Goal: Task Accomplishment & Management: Complete application form

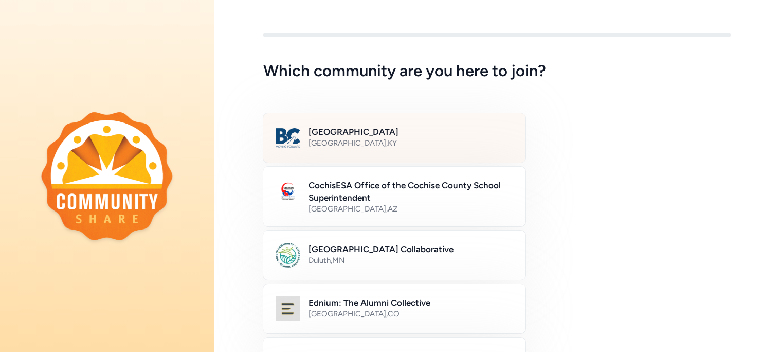
click at [428, 139] on div "[GEOGRAPHIC_DATA] , [GEOGRAPHIC_DATA]" at bounding box center [411, 143] width 205 height 10
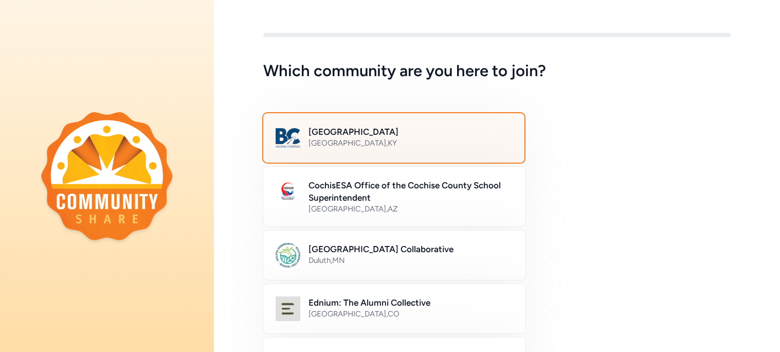
click at [447, 152] on div "Bullitt County Public Schools [GEOGRAPHIC_DATA] , [GEOGRAPHIC_DATA]" at bounding box center [393, 137] width 263 height 51
click at [635, 168] on div "CochisESA Office of the Cochise County School Superintendent [GEOGRAPHIC_DATA] …" at bounding box center [496, 197] width 467 height 60
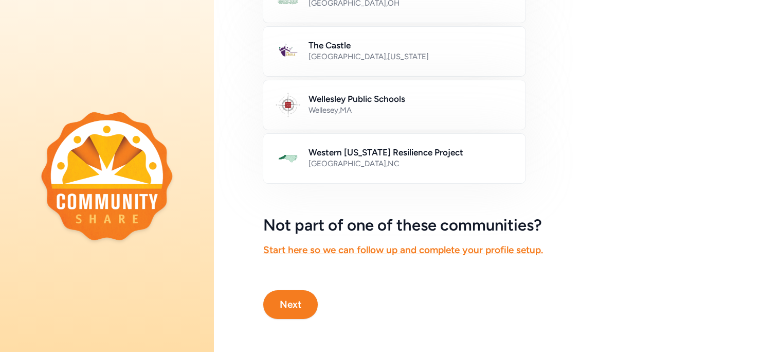
scroll to position [632, 0]
click at [301, 313] on button "Next" at bounding box center [290, 304] width 55 height 29
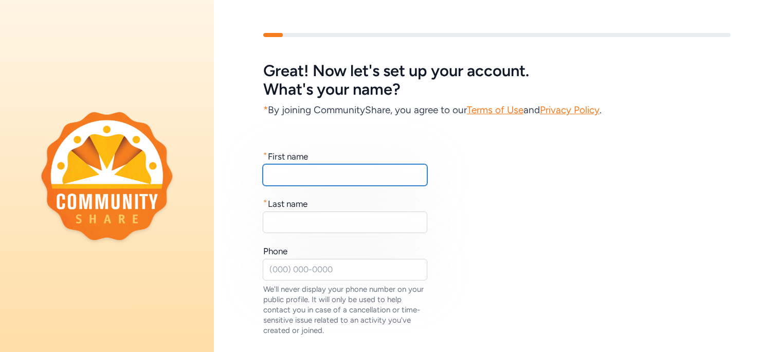
click at [310, 173] on input "text" at bounding box center [345, 175] width 165 height 22
type input "[PERSON_NAME]"
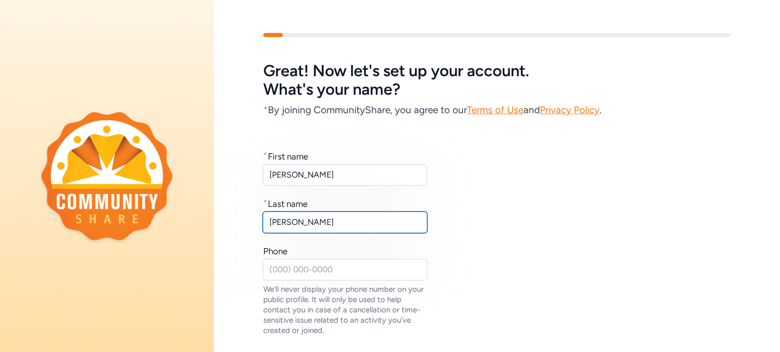
type input "[PERSON_NAME]"
click at [218, 200] on div "* First name [PERSON_NAME] * Last name [PERSON_NAME] Phone We'll never display …" at bounding box center [497, 226] width 566 height 218
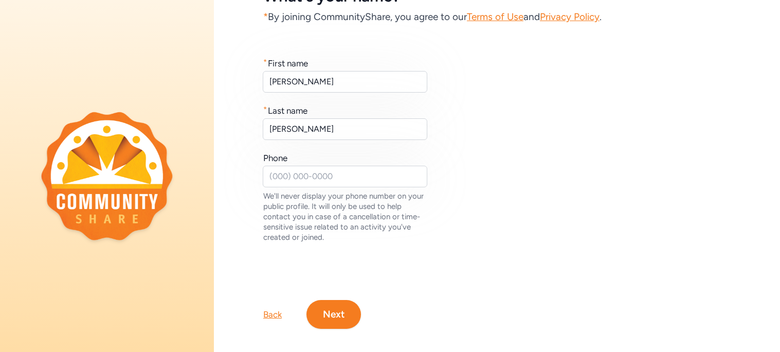
scroll to position [103, 0]
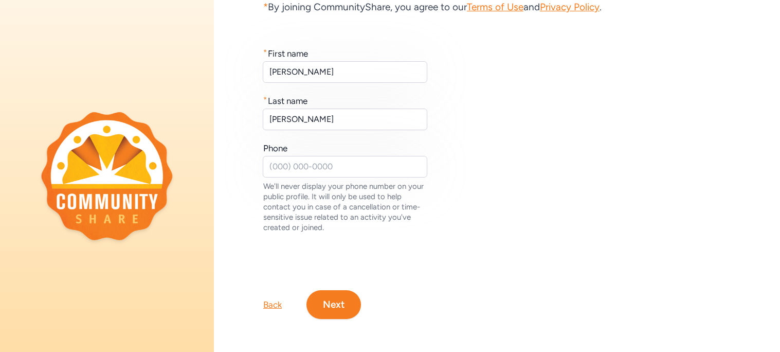
click at [345, 309] on button "Next" at bounding box center [333, 304] width 55 height 29
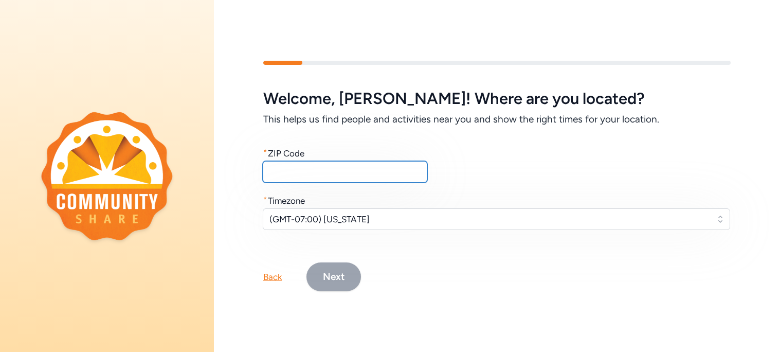
click at [317, 170] on input "text" at bounding box center [345, 172] width 165 height 22
type input "40165"
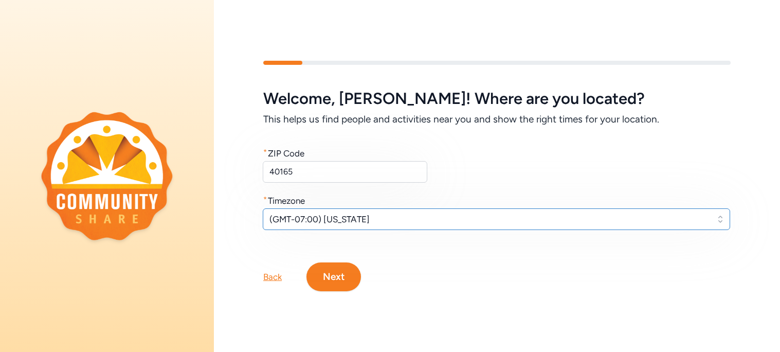
click at [359, 227] on button "(GMT-07:00) [US_STATE]" at bounding box center [496, 219] width 467 height 22
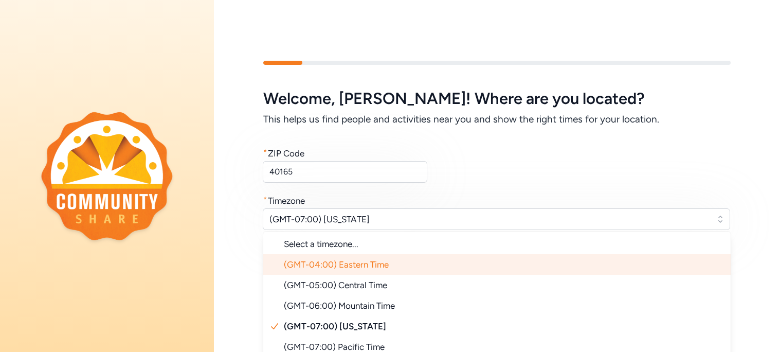
click at [354, 260] on span "(GMT-04:00) Eastern Time" at bounding box center [336, 264] width 105 height 10
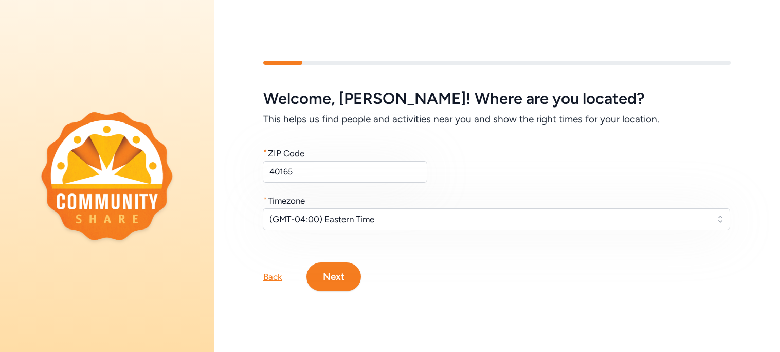
click at [348, 269] on button "Next" at bounding box center [333, 276] width 55 height 29
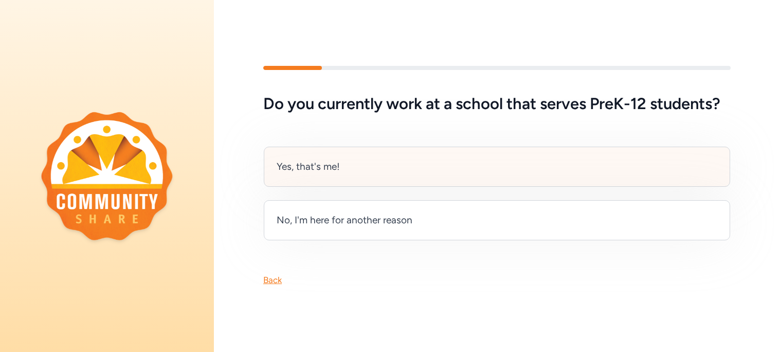
click at [356, 169] on div "Yes, that's me!" at bounding box center [497, 167] width 466 height 40
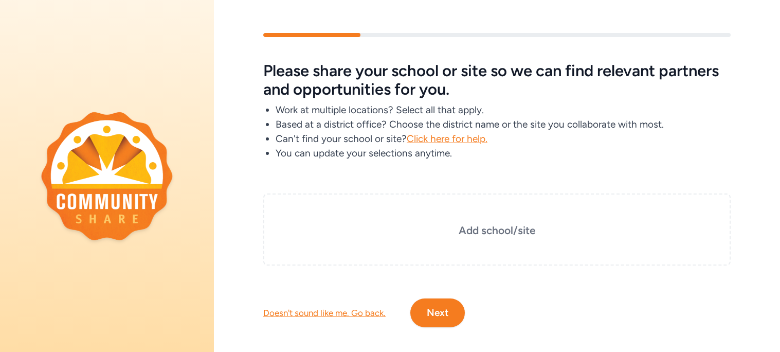
drag, startPoint x: 440, startPoint y: 307, endPoint x: 425, endPoint y: 190, distance: 117.7
click at [425, 190] on div "Please share your school or site so we can find relevant partners and opportuni…" at bounding box center [497, 180] width 566 height 294
click at [504, 239] on div "Add school/site" at bounding box center [496, 229] width 467 height 72
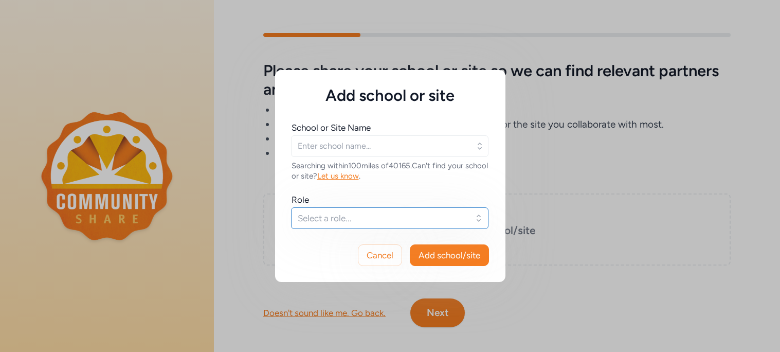
click at [413, 212] on span "Select a role..." at bounding box center [383, 218] width 170 height 12
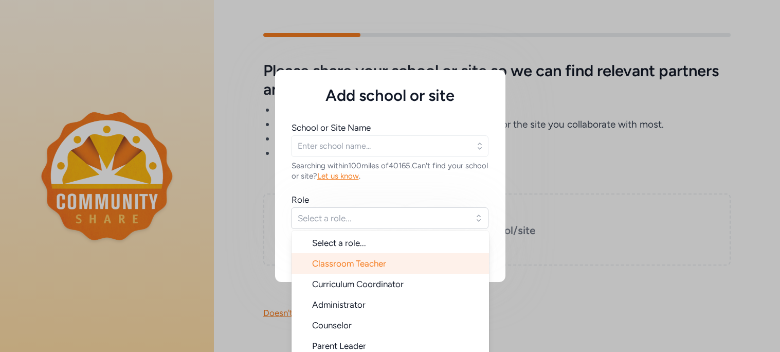
click at [382, 261] on span "Classroom Teacher" at bounding box center [349, 263] width 74 height 10
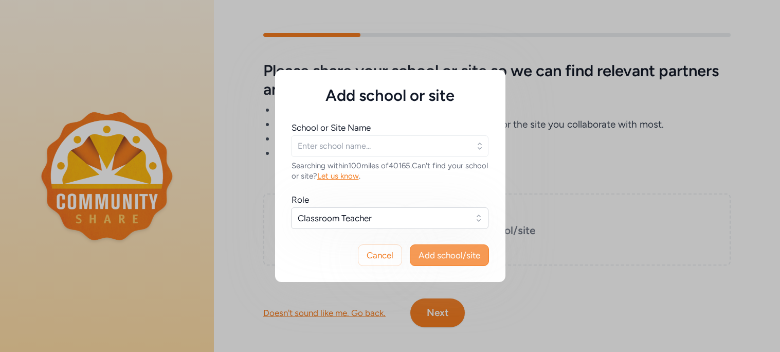
click at [428, 258] on span "Add school/site" at bounding box center [450, 255] width 62 height 12
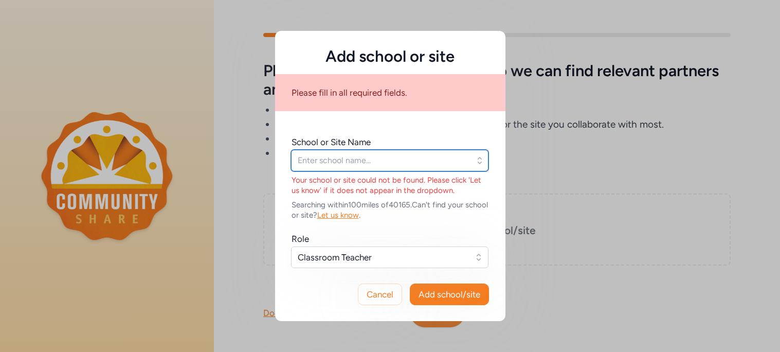
click at [408, 159] on input "text" at bounding box center [389, 161] width 197 height 22
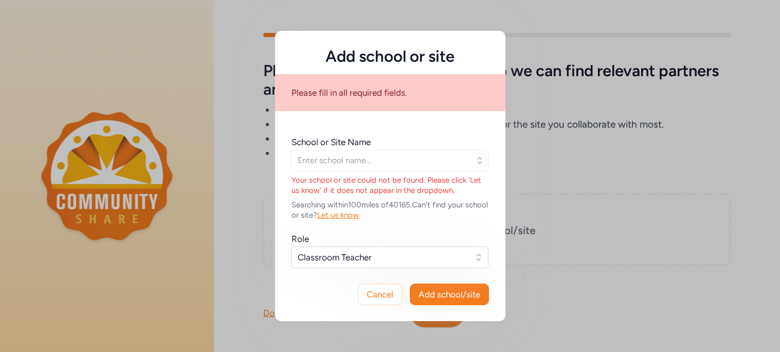
click at [479, 160] on icon "button" at bounding box center [480, 160] width 10 height 10
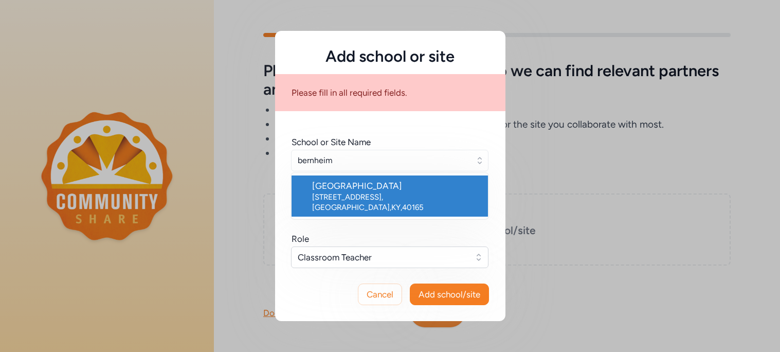
click at [428, 186] on div "[GEOGRAPHIC_DATA]" at bounding box center [396, 185] width 168 height 12
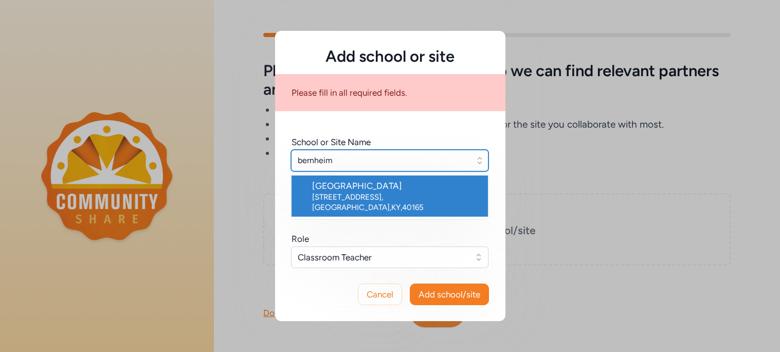
type input "[GEOGRAPHIC_DATA]"
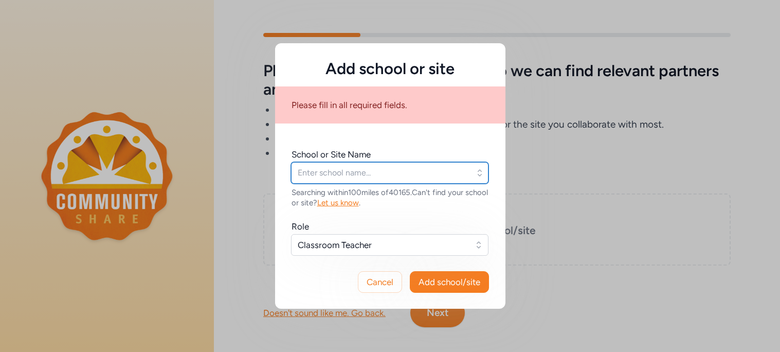
type input "[GEOGRAPHIC_DATA]"
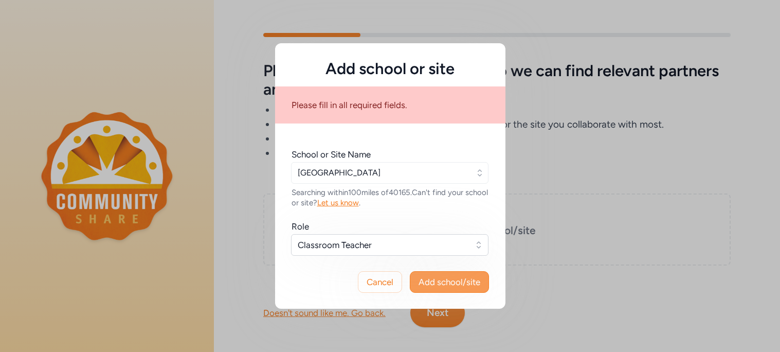
click at [446, 290] on button "Add school/site" at bounding box center [449, 282] width 79 height 22
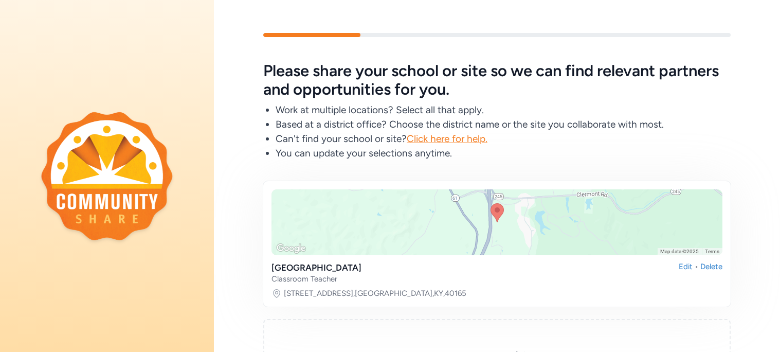
click at [249, 251] on div "Please share your school or site so we can find relevant partners and opportuni…" at bounding box center [497, 226] width 566 height 329
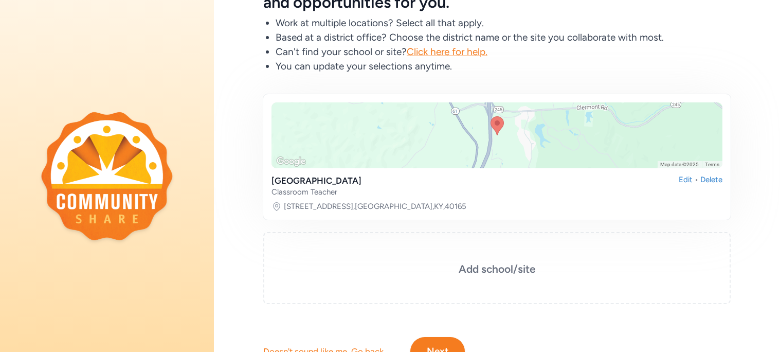
scroll to position [133, 0]
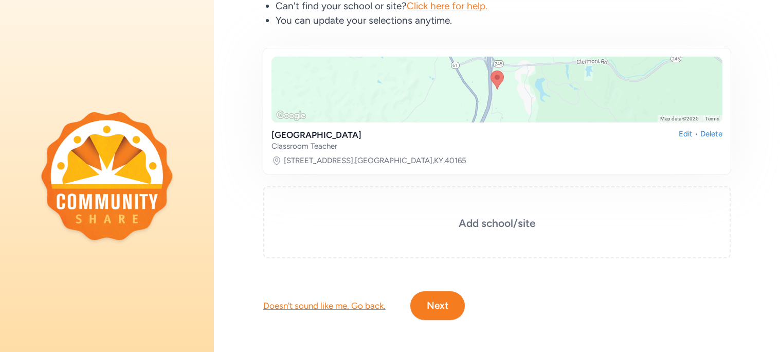
click at [437, 312] on button "Next" at bounding box center [437, 305] width 55 height 29
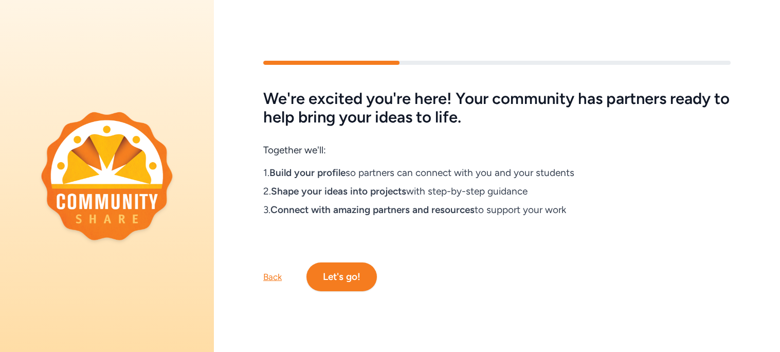
click at [349, 282] on button "Let's go!" at bounding box center [341, 276] width 70 height 29
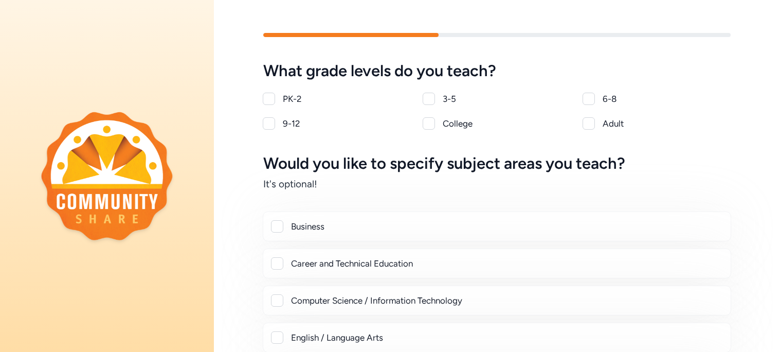
click at [578, 96] on div "PK-2 3-5 6-8 9-12 College Adult" at bounding box center [496, 111] width 467 height 37
click at [583, 98] on div at bounding box center [589, 99] width 12 height 12
checkbox input "true"
click at [208, 246] on div at bounding box center [107, 176] width 214 height 352
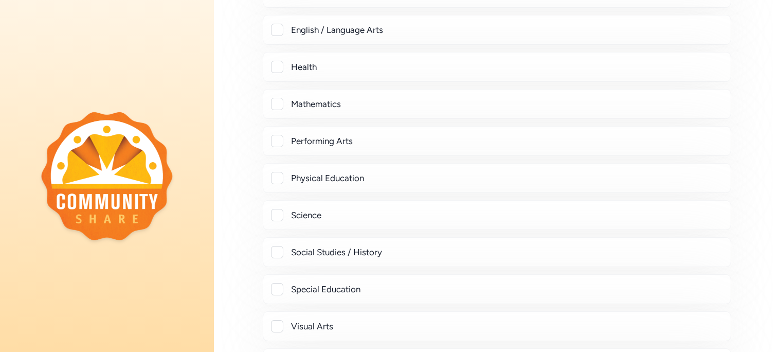
scroll to position [308, 0]
click at [277, 245] on div at bounding box center [277, 251] width 12 height 12
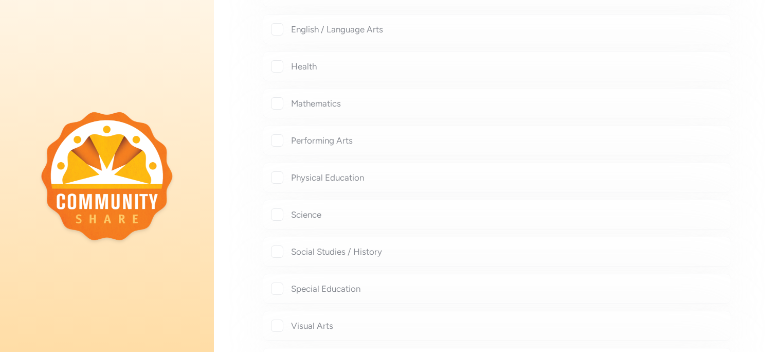
checkbox input "true"
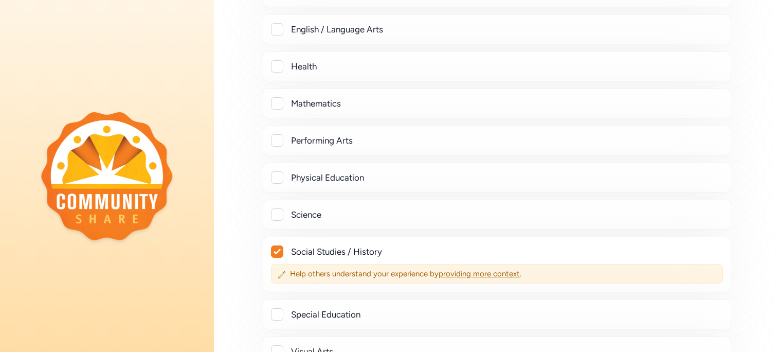
click at [231, 243] on div "What grade levels do you teach? PK-2 3-5 6-8 9-12 College Adult Would you like …" at bounding box center [497, 78] width 566 height 649
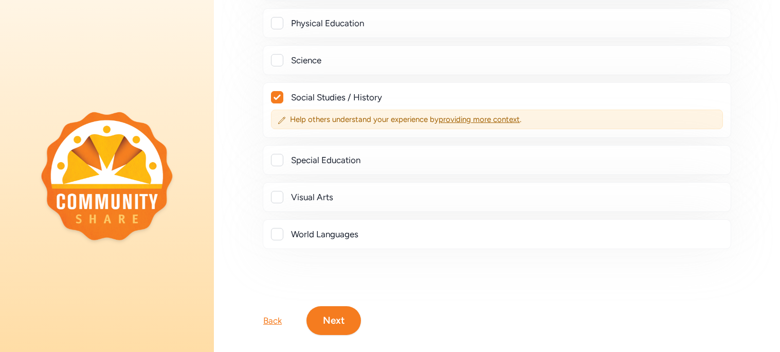
scroll to position [479, 0]
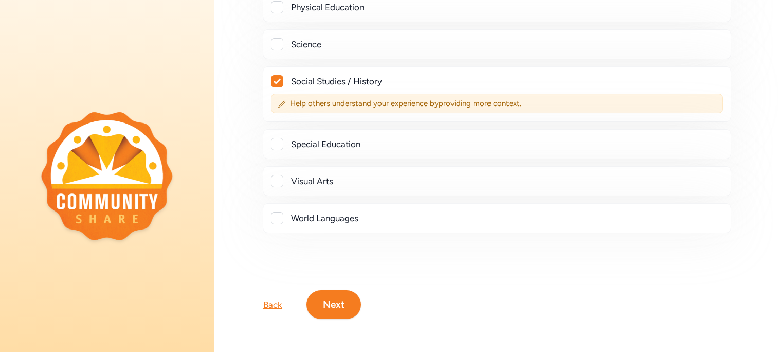
click at [341, 309] on button "Next" at bounding box center [333, 304] width 55 height 29
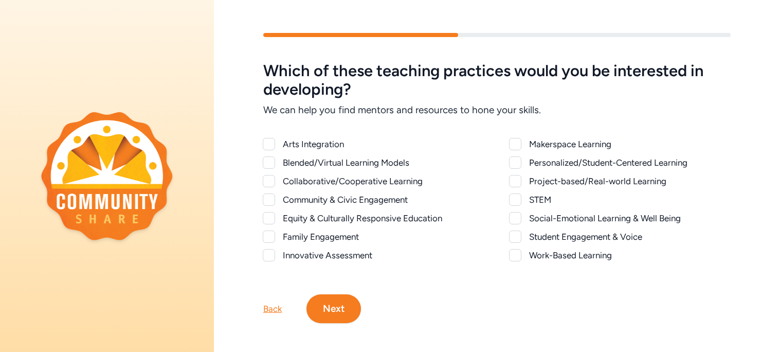
click at [378, 200] on div "Community & Civic Engagement" at bounding box center [384, 199] width 202 height 12
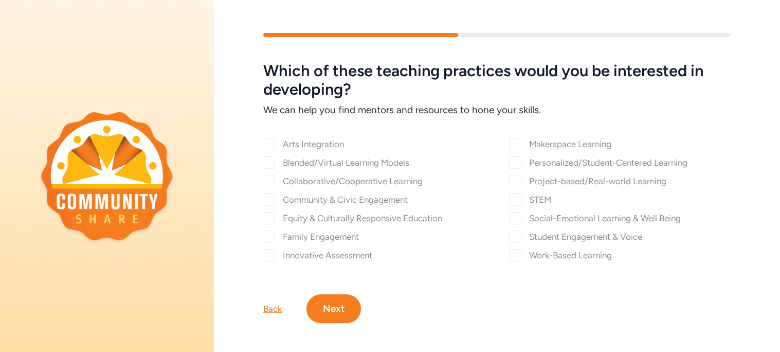
checkbox input "true"
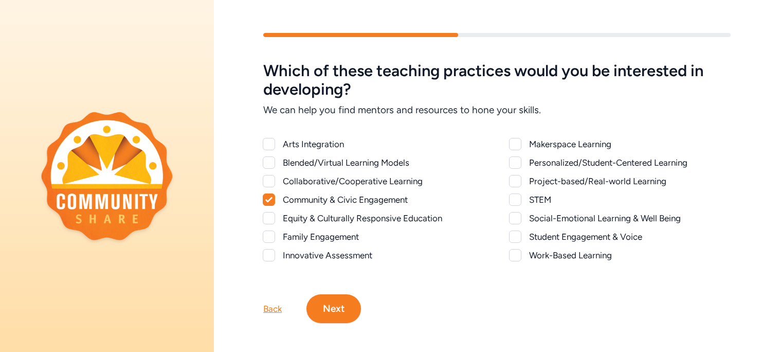
click at [382, 175] on div "Collaborative/Cooperative Learning" at bounding box center [384, 181] width 202 height 12
checkbox input "true"
click at [524, 257] on div "Work-Based Learning" at bounding box center [621, 255] width 222 height 12
click at [513, 255] on div at bounding box center [515, 255] width 12 height 12
checkbox input "true"
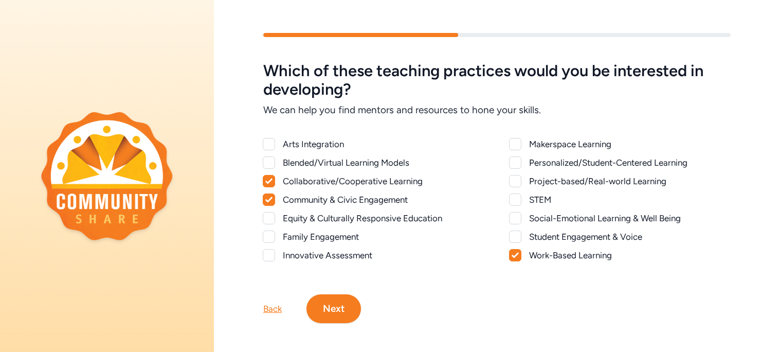
click at [295, 252] on div "Innovative Assessment" at bounding box center [384, 255] width 202 height 12
checkbox input "true"
click at [585, 189] on div "Makerspace Learning Personalized/Student-Centered Learning Project-based/Real-w…" at bounding box center [621, 199] width 222 height 123
click at [588, 179] on div "Project-based/Real-world Learning" at bounding box center [630, 181] width 202 height 12
checkbox input "true"
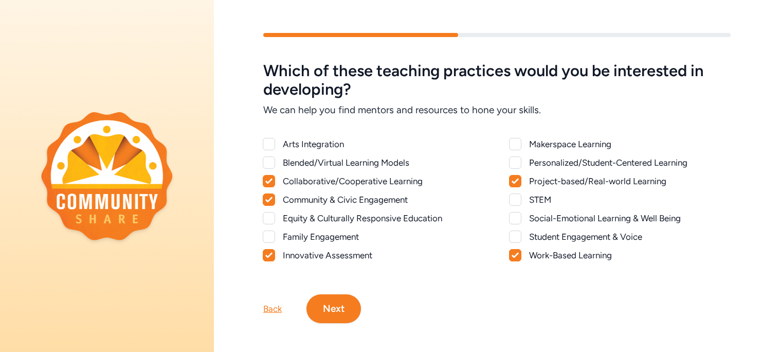
click at [627, 162] on div "Personalized/Student-Centered Learning" at bounding box center [630, 162] width 202 height 12
checkbox input "true"
click at [382, 164] on div "Blended/Virtual Learning Models" at bounding box center [384, 162] width 202 height 12
checkbox input "true"
click at [512, 241] on div at bounding box center [515, 236] width 12 height 12
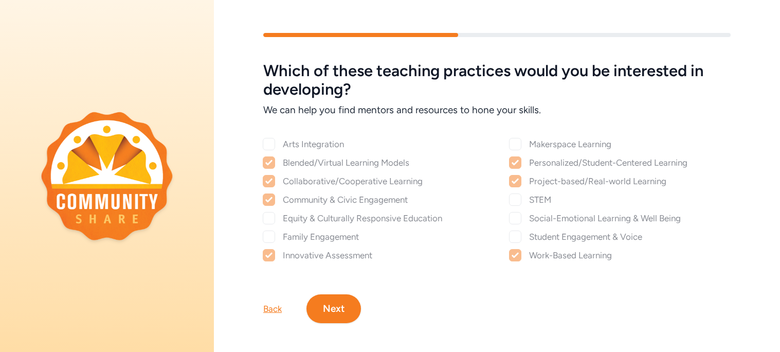
checkbox input "true"
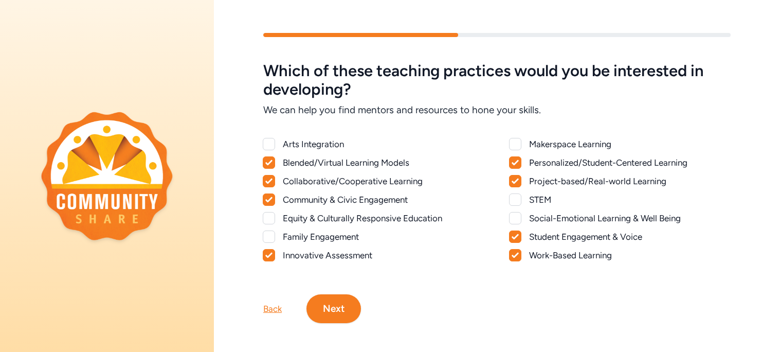
click at [365, 162] on div "Blended/Virtual Learning Models" at bounding box center [384, 162] width 202 height 12
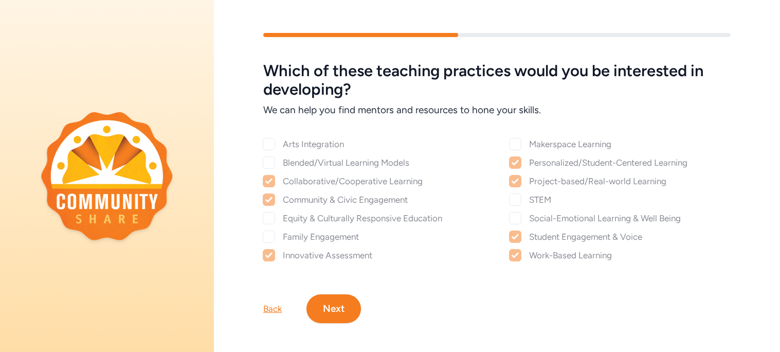
checkbox input "true"
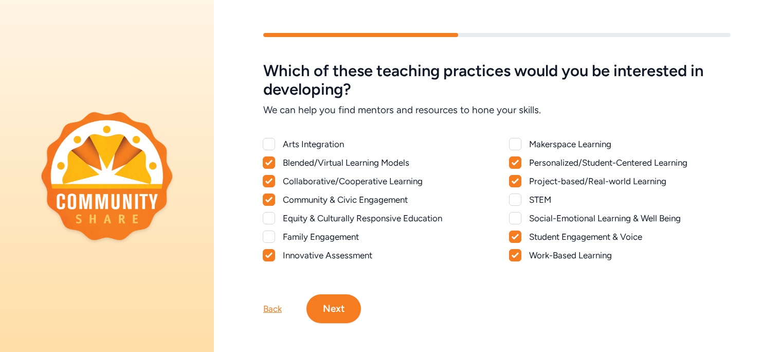
click at [513, 241] on div at bounding box center [515, 236] width 11 height 11
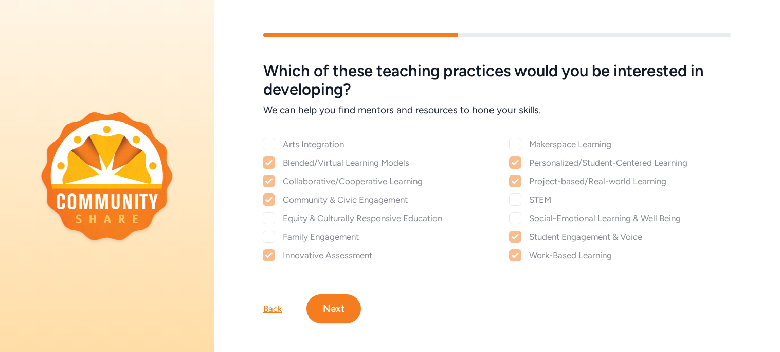
checkbox input "false"
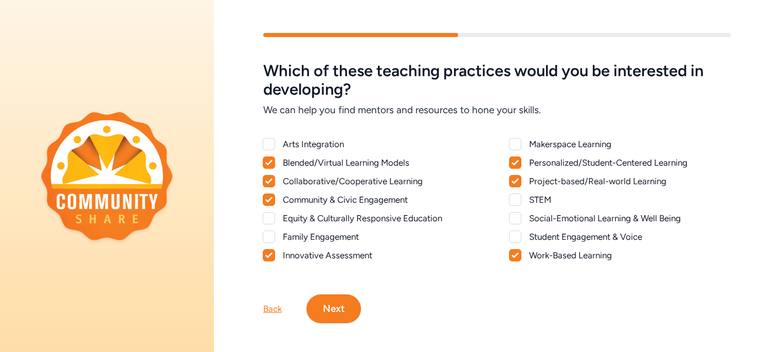
click at [348, 255] on div "Innovative Assessment" at bounding box center [384, 255] width 202 height 12
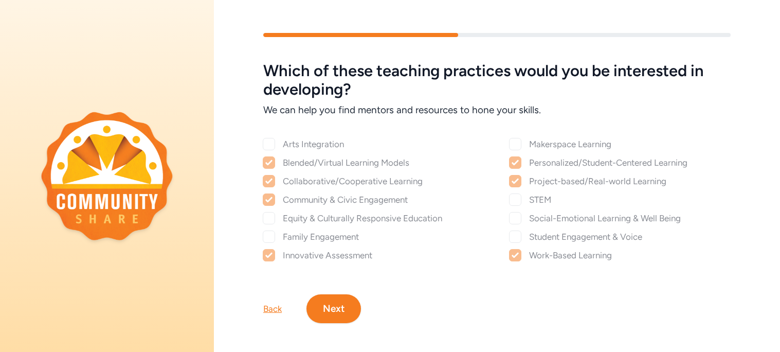
checkbox input "false"
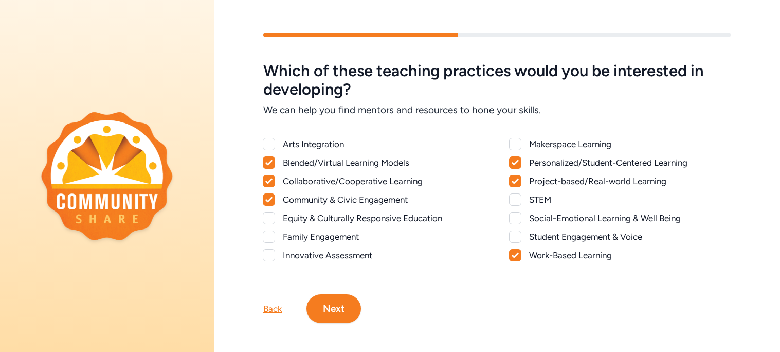
click at [332, 309] on button "Next" at bounding box center [333, 308] width 55 height 29
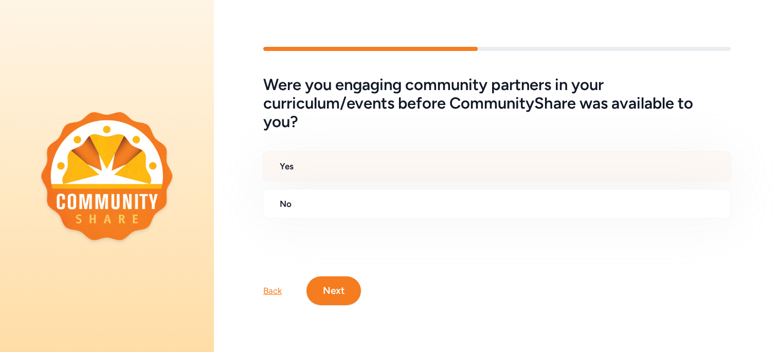
click at [389, 180] on div "Yes" at bounding box center [497, 166] width 468 height 30
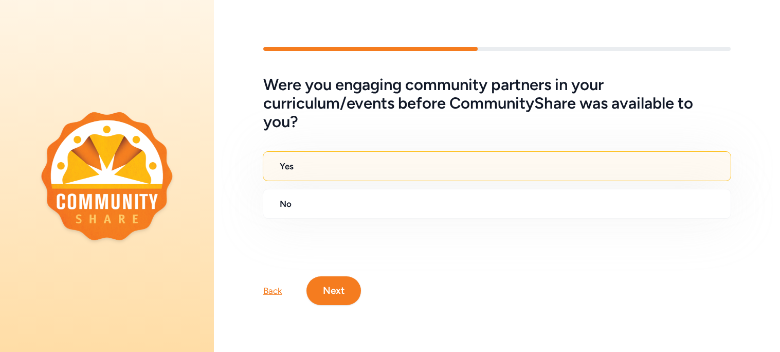
click at [340, 287] on button "Next" at bounding box center [333, 290] width 55 height 29
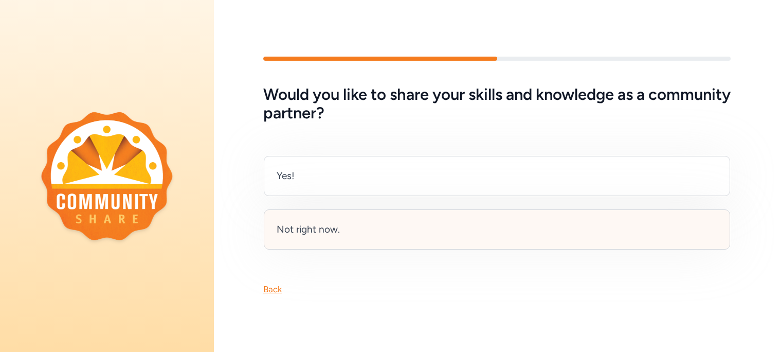
click at [382, 227] on div "Not right now." at bounding box center [497, 229] width 466 height 40
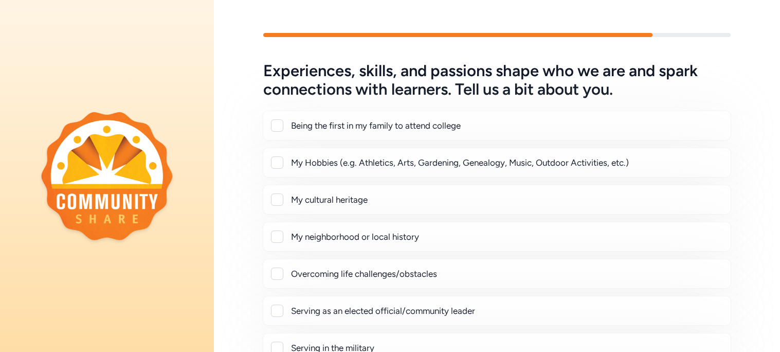
click at [235, 162] on div "Experiences, skills, and passions shape who we are and spark connections with l…" at bounding box center [497, 267] width 566 height 411
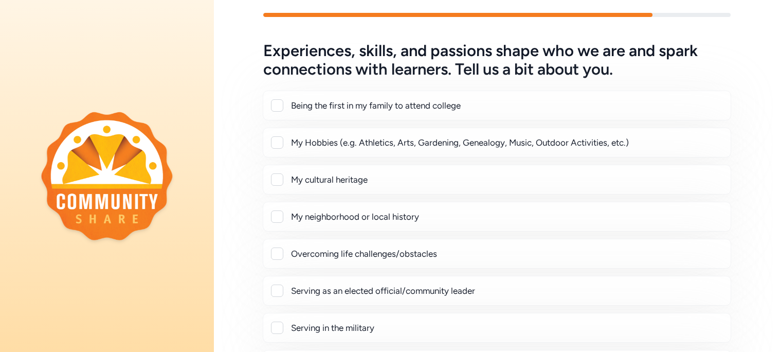
click at [282, 140] on div at bounding box center [277, 142] width 12 height 12
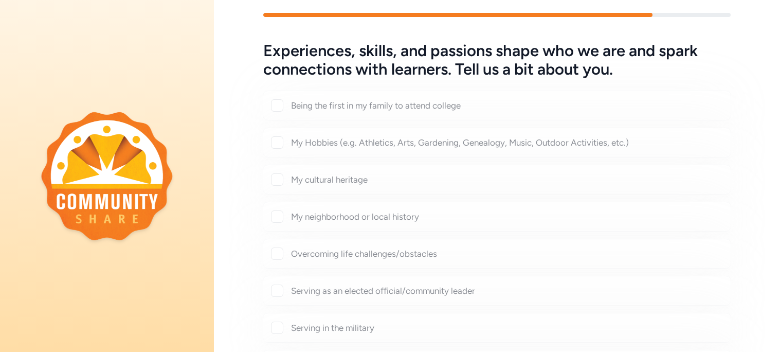
checkbox input "true"
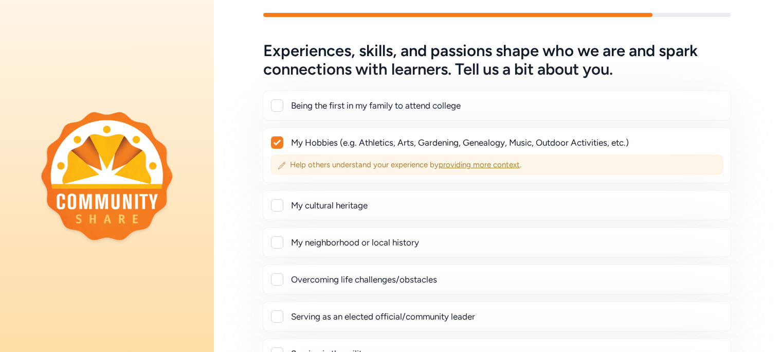
click at [485, 167] on span "providing more context" at bounding box center [479, 164] width 81 height 9
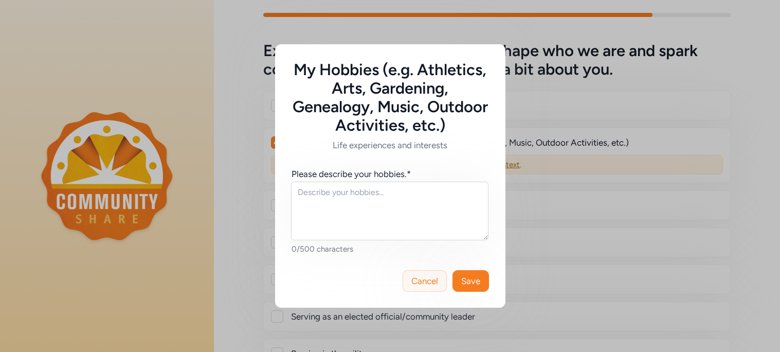
click at [429, 280] on span "Cancel" at bounding box center [424, 281] width 27 height 12
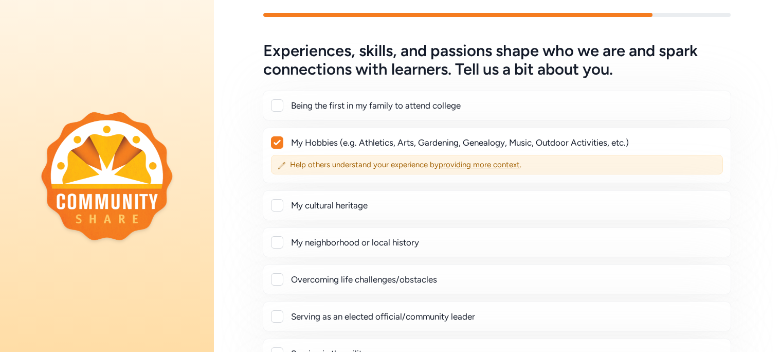
click at [257, 193] on div "Experiences, skills, and passions shape who we are and spark connections with l…" at bounding box center [497, 260] width 566 height 437
click at [274, 205] on div at bounding box center [277, 205] width 12 height 12
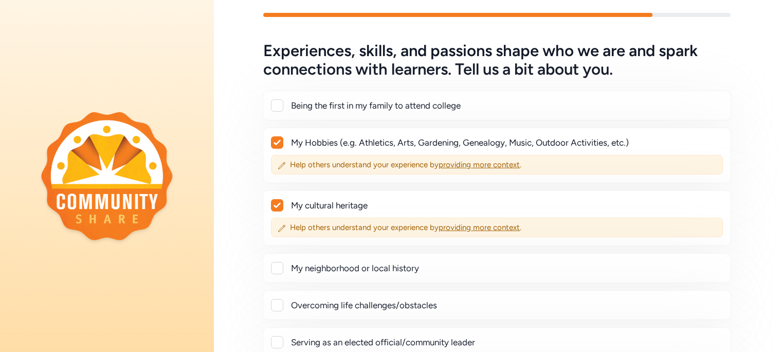
click at [274, 205] on icon at bounding box center [277, 205] width 7 height 5
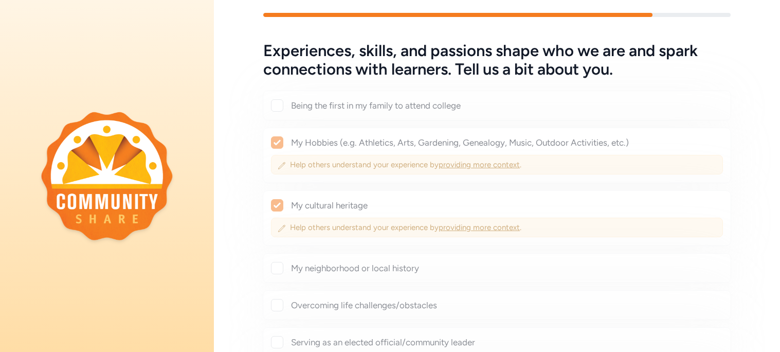
checkbox input "false"
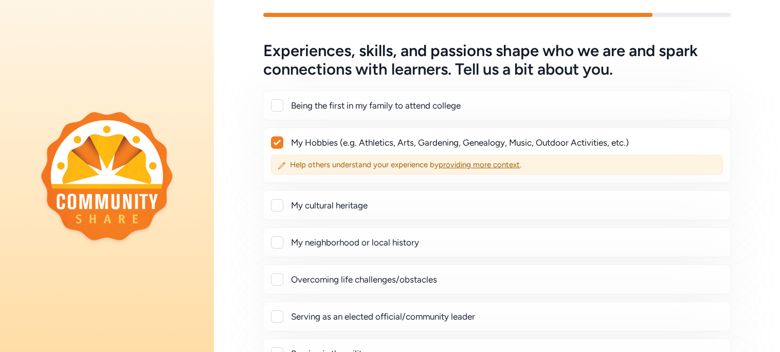
click at [244, 204] on div "Experiences, skills, and passions shape who we are and spark connections with l…" at bounding box center [497, 260] width 566 height 437
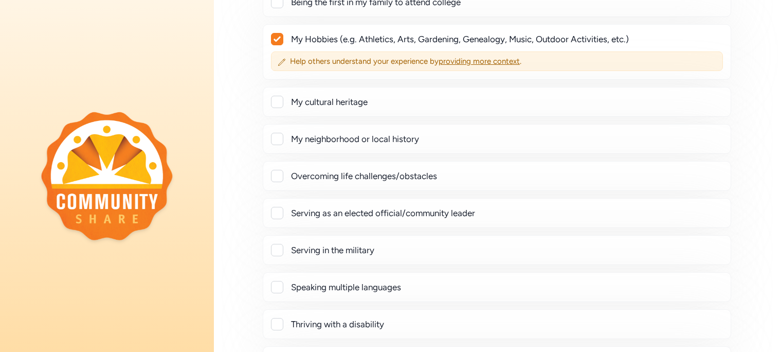
scroll to position [102, 0]
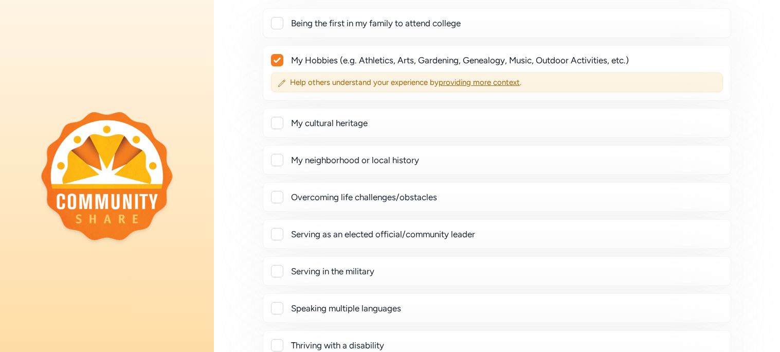
click at [390, 164] on div "My neighborhood or local history" at bounding box center [506, 160] width 431 height 12
checkbox input "true"
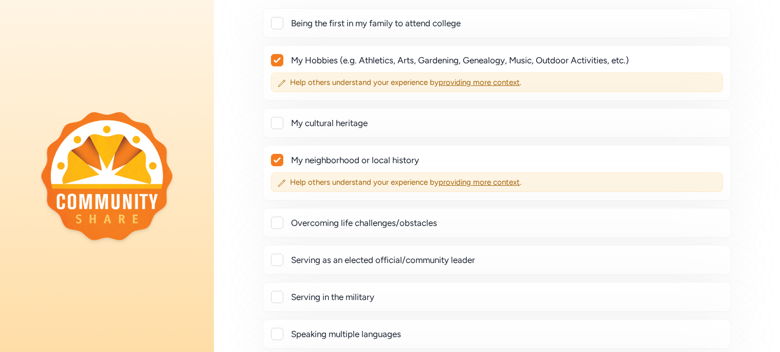
click at [222, 186] on div "Experiences, skills, and passions shape who we are and spark connections with l…" at bounding box center [497, 190] width 566 height 463
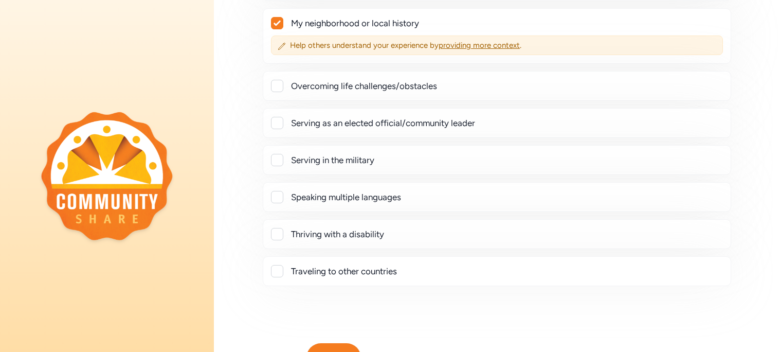
scroll to position [287, 0]
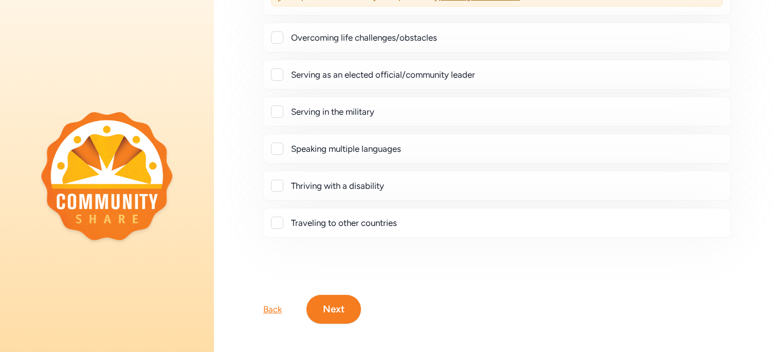
click at [353, 312] on button "Next" at bounding box center [333, 309] width 55 height 29
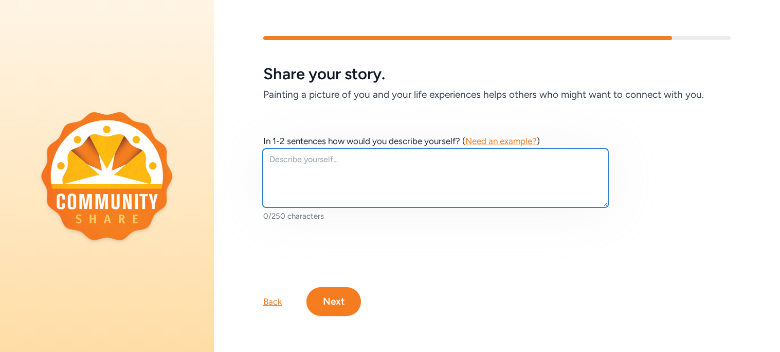
click at [361, 179] on textarea at bounding box center [436, 178] width 346 height 59
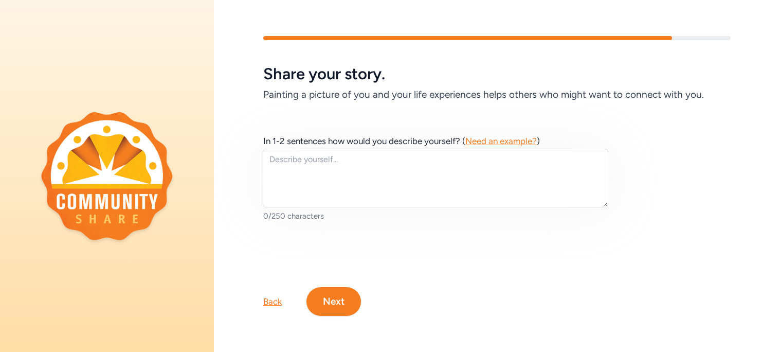
click at [336, 298] on button "Next" at bounding box center [333, 301] width 55 height 29
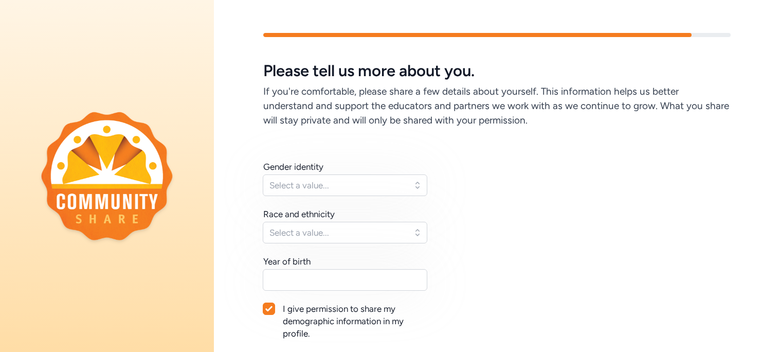
click at [489, 172] on div "Gender identity Select a value... Race and ethnicity Select a value... Year of …" at bounding box center [496, 262] width 467 height 204
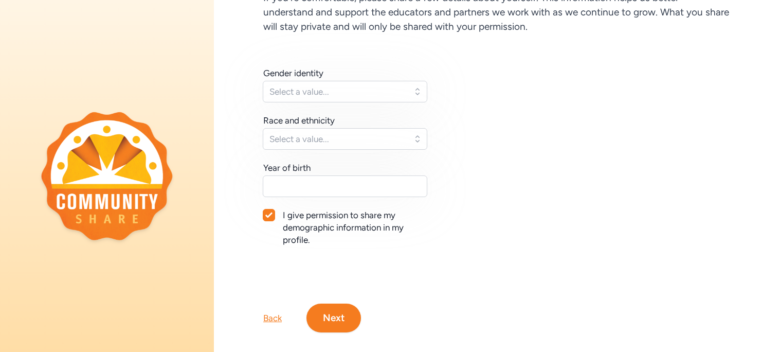
scroll to position [107, 0]
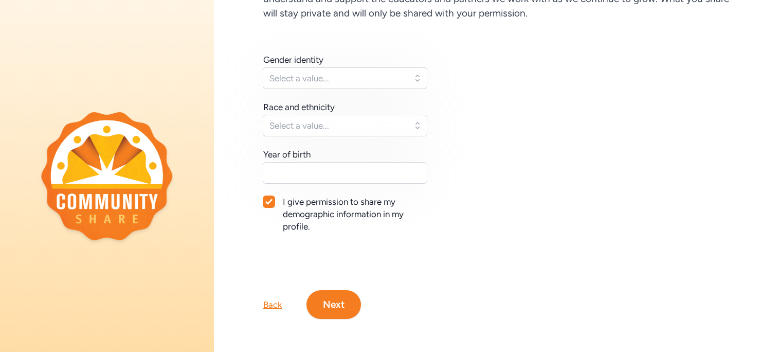
click at [335, 294] on button "Next" at bounding box center [333, 304] width 55 height 29
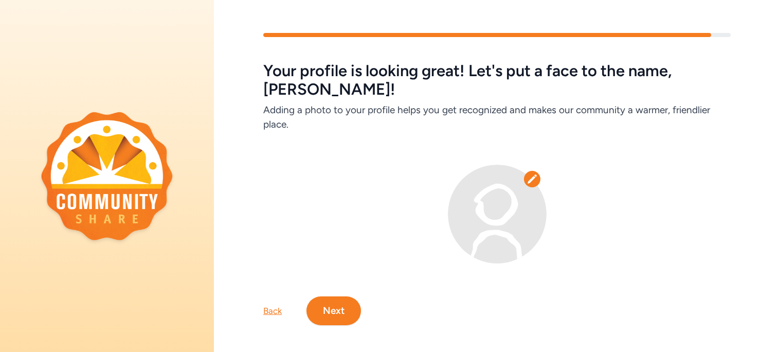
click at [348, 303] on button "Next" at bounding box center [333, 310] width 55 height 29
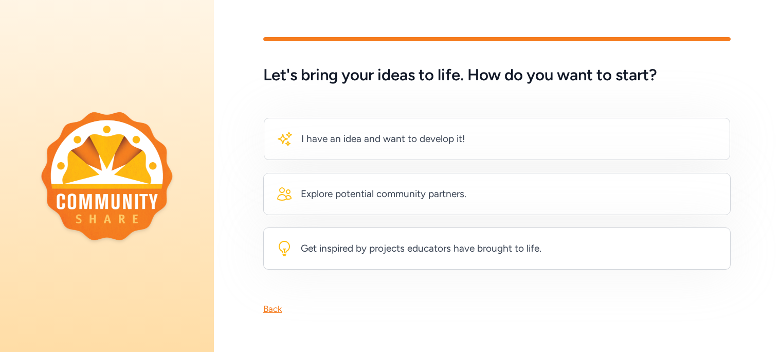
click at [101, 170] on img at bounding box center [107, 176] width 132 height 129
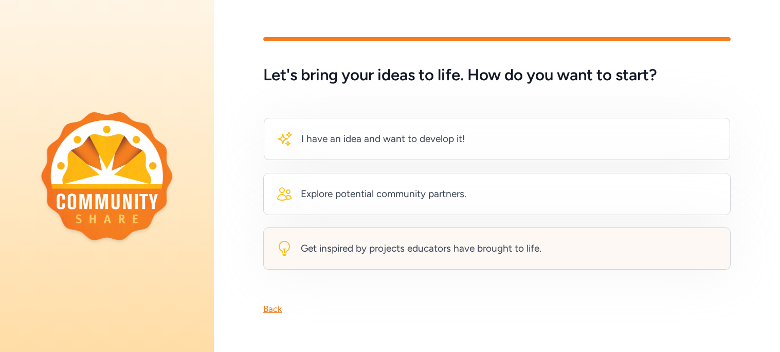
click at [415, 255] on div "Get inspired by projects educators have brought to life." at bounding box center [421, 248] width 241 height 14
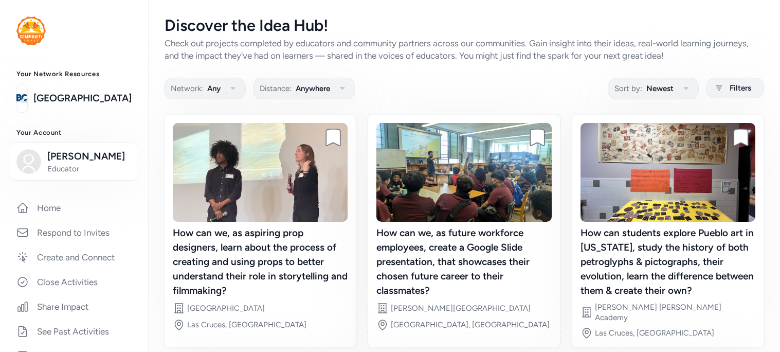
click at [32, 33] on img at bounding box center [30, 30] width 29 height 29
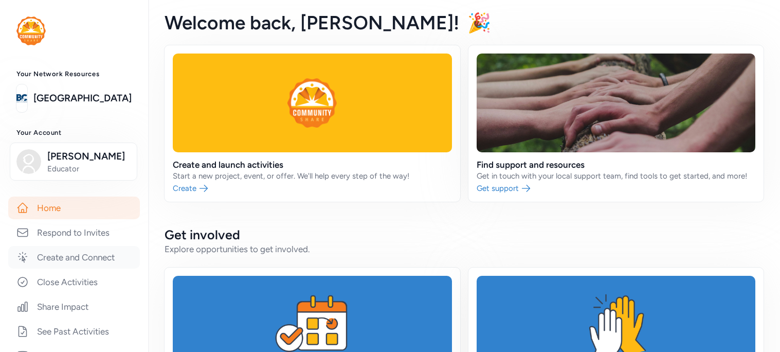
click at [104, 258] on link "Create and Connect" at bounding box center [74, 257] width 132 height 23
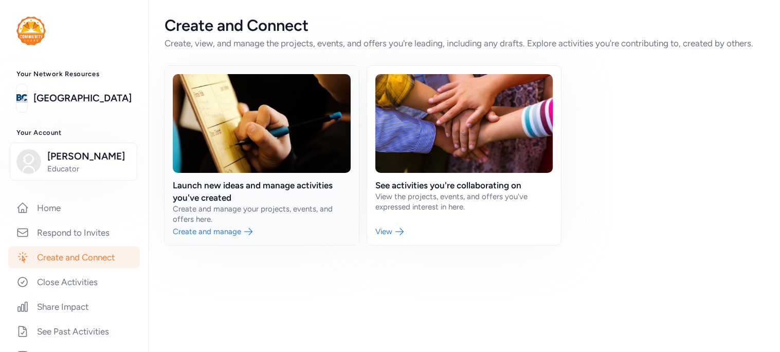
click at [249, 230] on link at bounding box center [262, 155] width 194 height 179
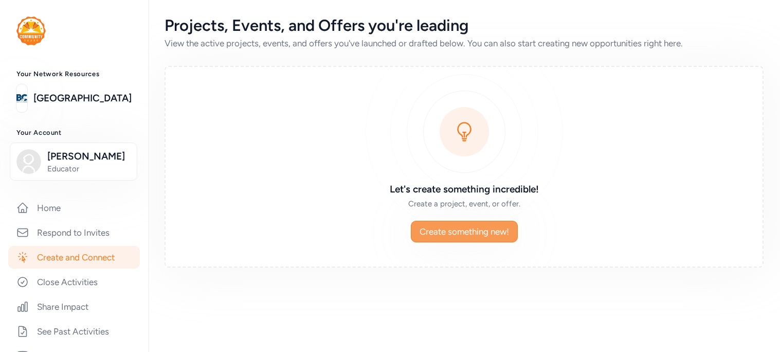
click at [477, 232] on span "Create something new!" at bounding box center [464, 231] width 89 height 12
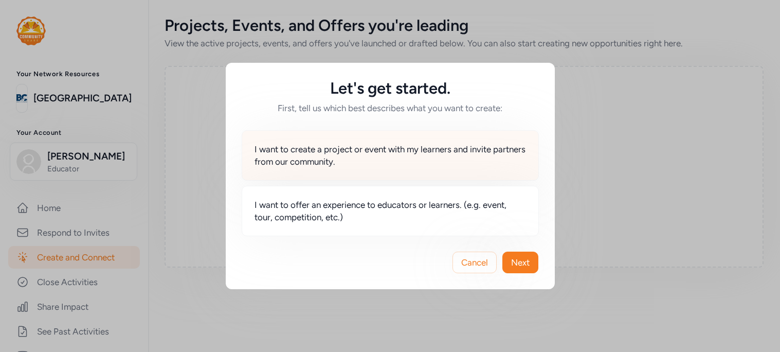
click at [430, 155] on span "I want to create a project or event with my learners and invite partners from o…" at bounding box center [391, 155] width 272 height 25
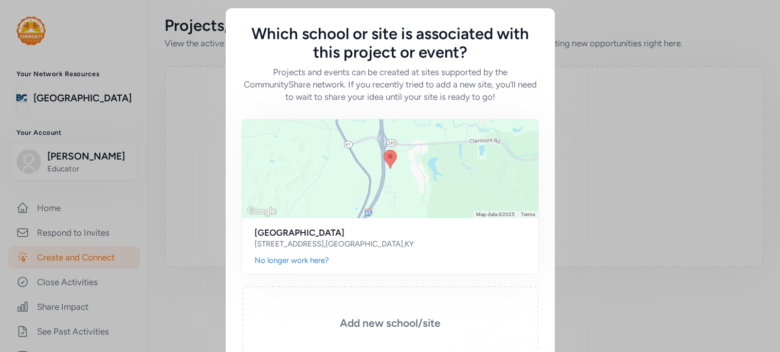
click at [237, 287] on div "Keyboard shortcuts Map Data Map data ©2025 Map data ©2025 1 km Click to toggle …" at bounding box center [390, 230] width 329 height 255
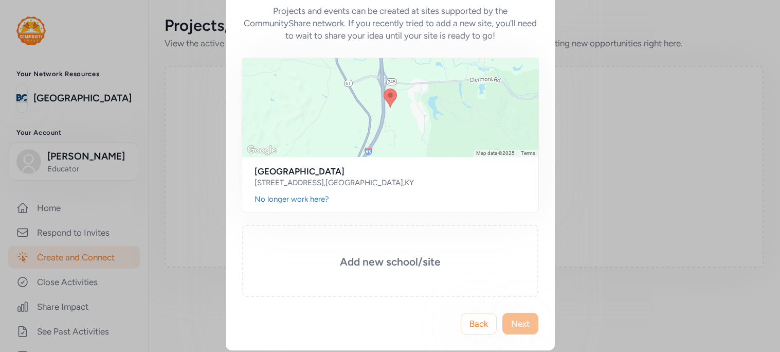
scroll to position [67, 0]
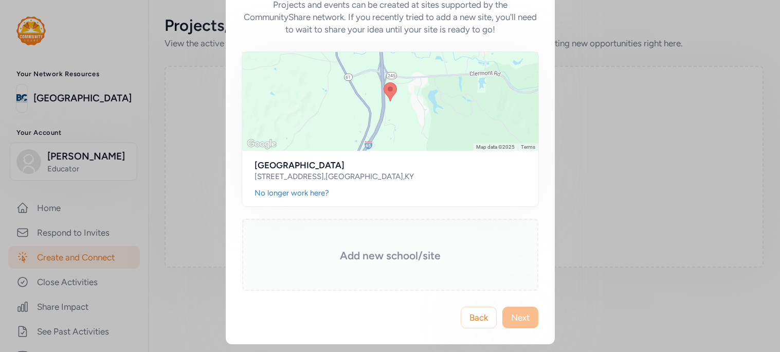
click at [415, 244] on div "Add new school/site" at bounding box center [390, 255] width 296 height 72
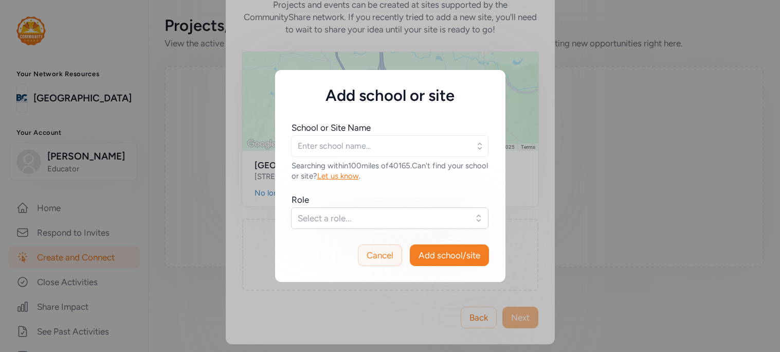
click at [384, 261] on span "Cancel" at bounding box center [380, 255] width 27 height 12
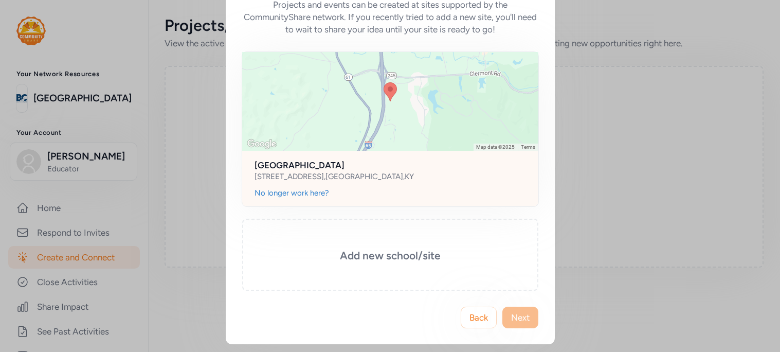
click at [327, 164] on h2 "[GEOGRAPHIC_DATA]" at bounding box center [391, 165] width 272 height 12
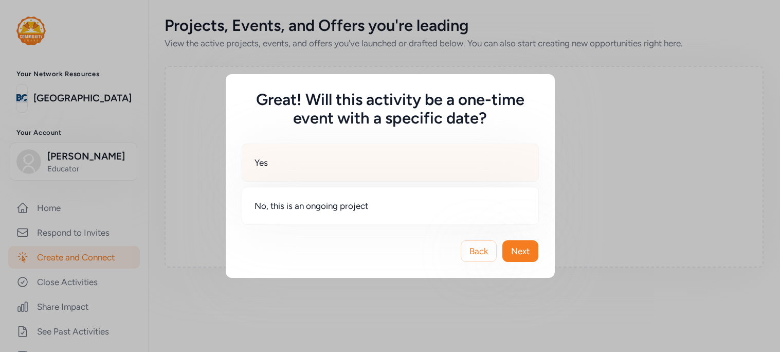
click at [399, 159] on div "Yes" at bounding box center [390, 162] width 297 height 38
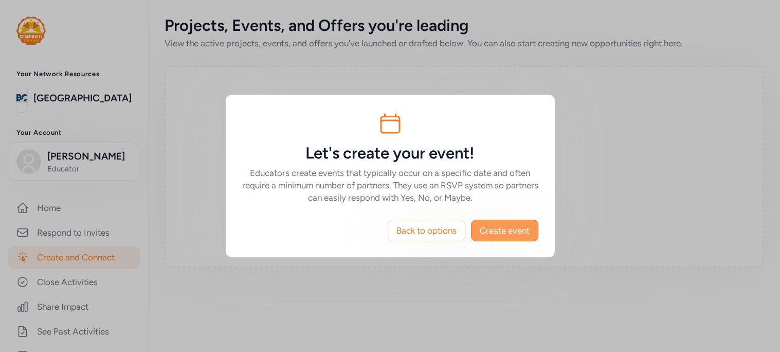
click at [511, 222] on button "Create event" at bounding box center [504, 231] width 67 height 22
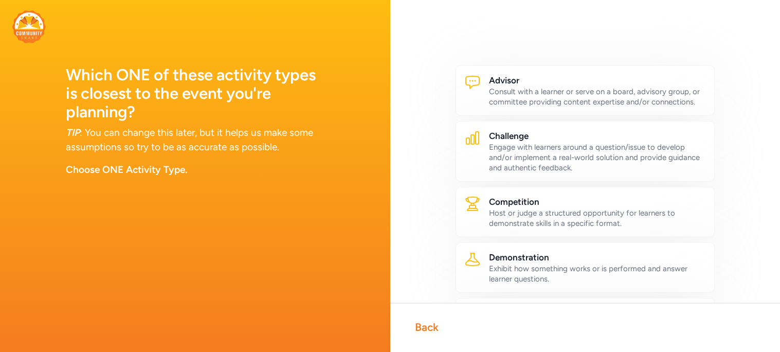
click at [20, 26] on img at bounding box center [28, 26] width 33 height 33
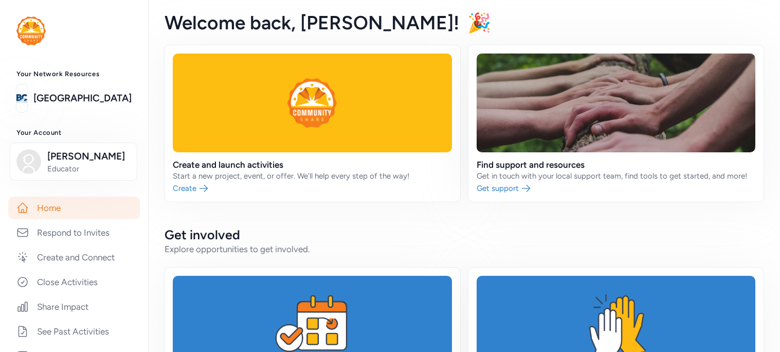
click at [112, 140] on div "Your Account [PERSON_NAME] Educator" at bounding box center [74, 154] width 148 height 51
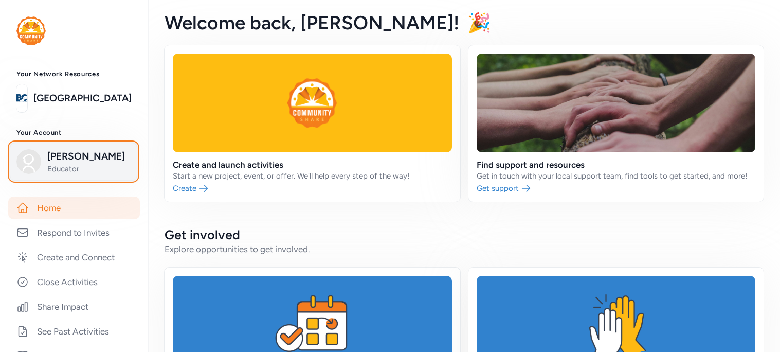
click at [91, 160] on span "[PERSON_NAME]" at bounding box center [88, 156] width 83 height 14
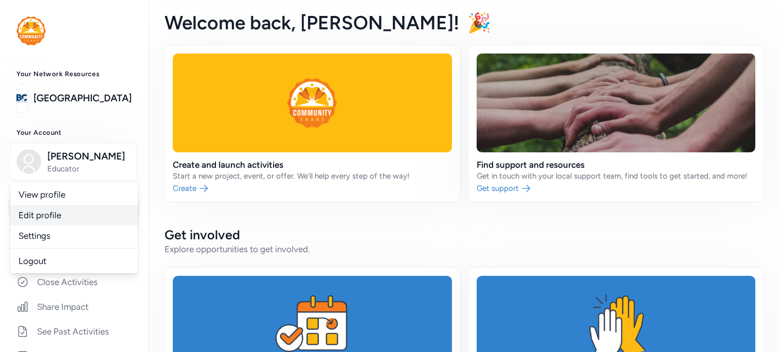
click at [46, 214] on link "Edit profile" at bounding box center [74, 215] width 128 height 21
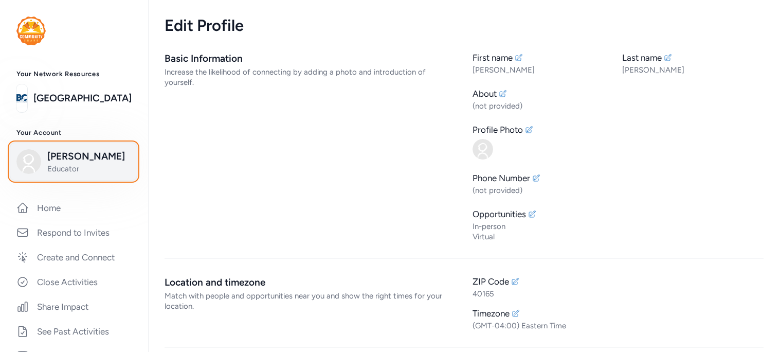
click at [59, 170] on span "Educator" at bounding box center [88, 169] width 83 height 10
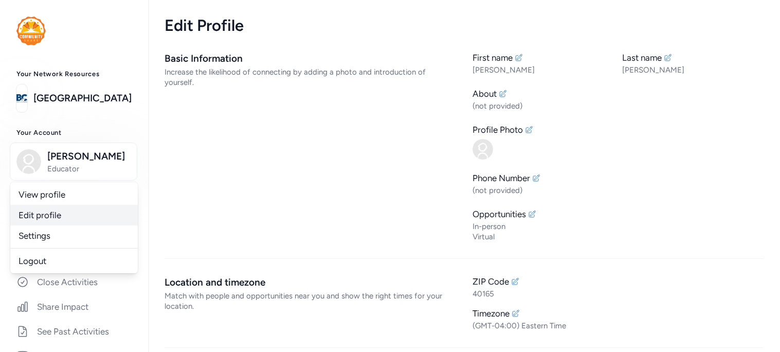
click at [54, 209] on link "Edit profile" at bounding box center [74, 215] width 128 height 21
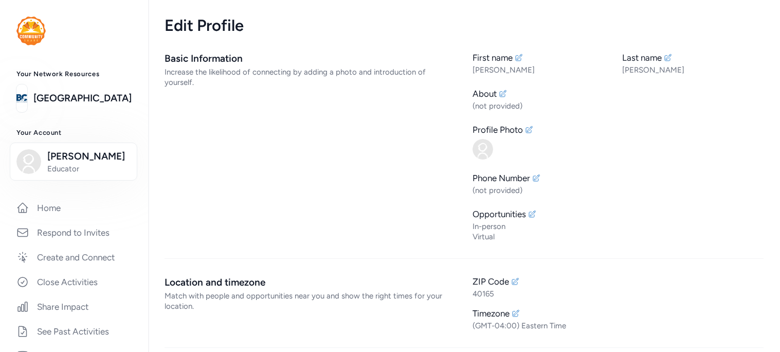
click at [305, 188] on div "Basic Information Increase the likelihood of connecting by adding a photo and i…" at bounding box center [311, 146] width 292 height 190
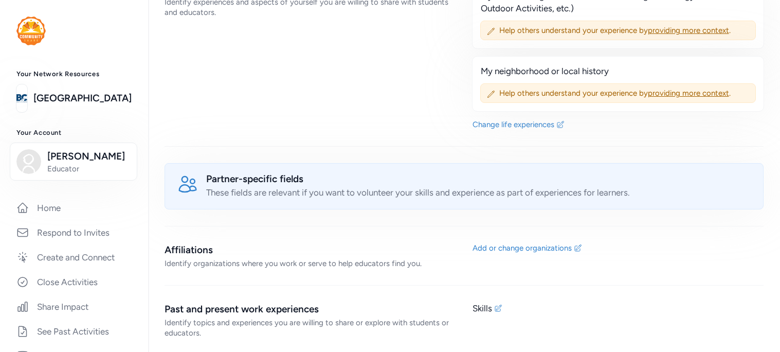
scroll to position [575, 0]
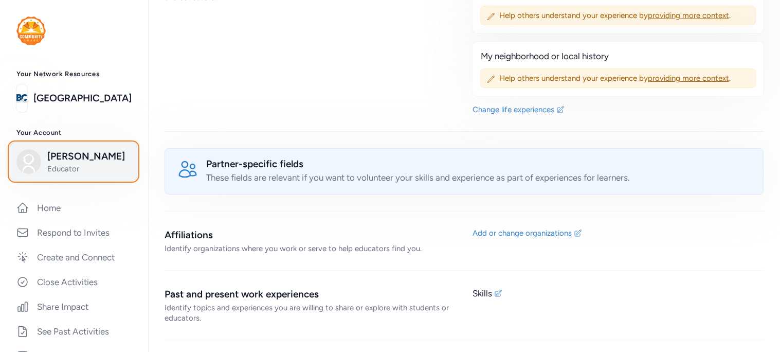
click at [107, 151] on span "[PERSON_NAME]" at bounding box center [88, 156] width 83 height 14
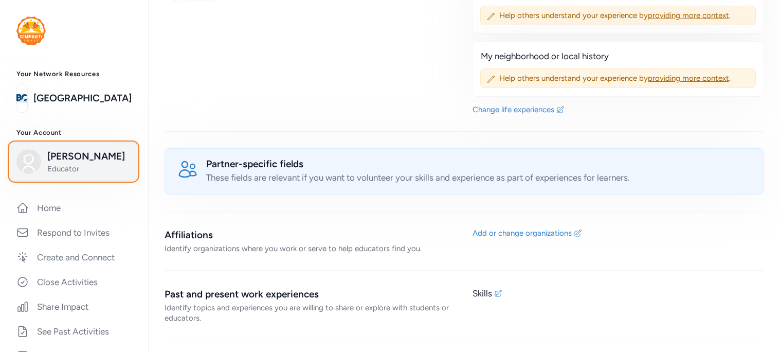
click at [89, 165] on span "Educator" at bounding box center [88, 169] width 83 height 10
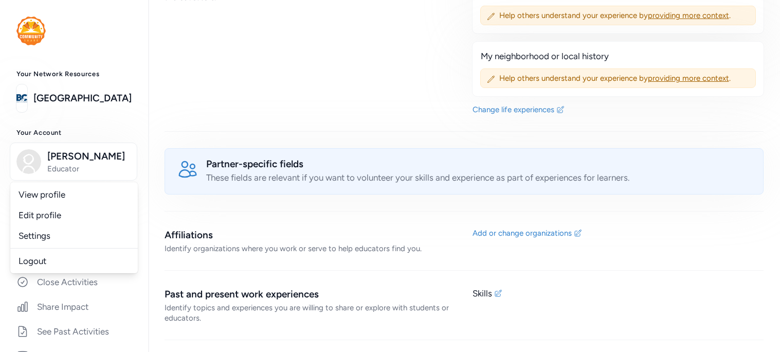
click at [731, 153] on div "Partner-specific fields These fields are relevant if you want to volunteer your…" at bounding box center [464, 171] width 599 height 46
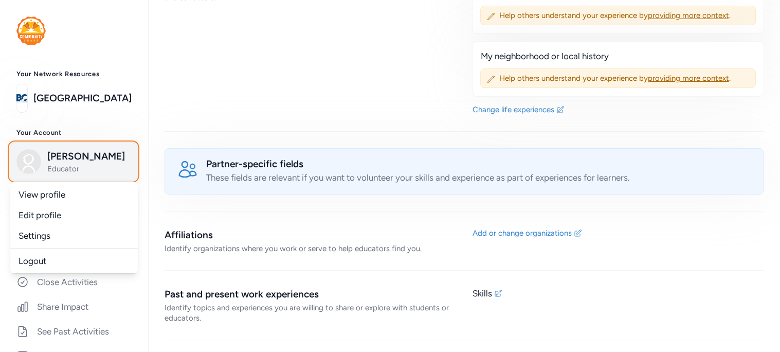
click at [64, 164] on span "Educator" at bounding box center [88, 169] width 83 height 10
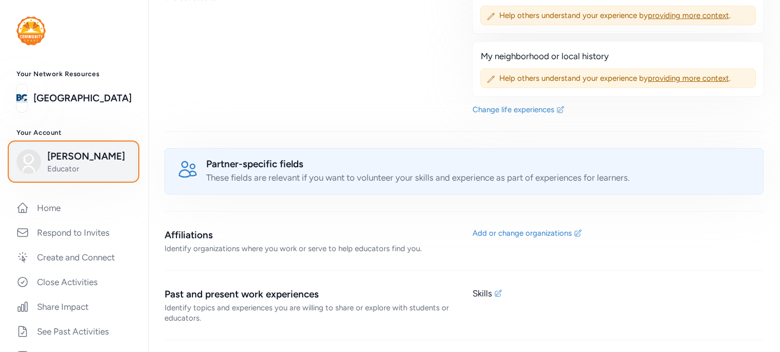
click at [64, 164] on span "Educator" at bounding box center [88, 169] width 83 height 10
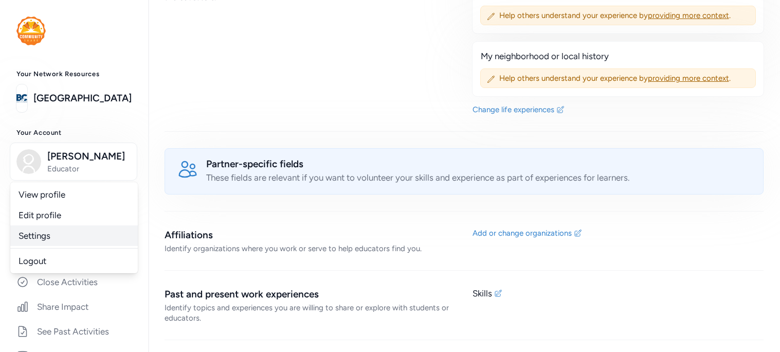
click at [68, 232] on link "Settings" at bounding box center [74, 235] width 128 height 21
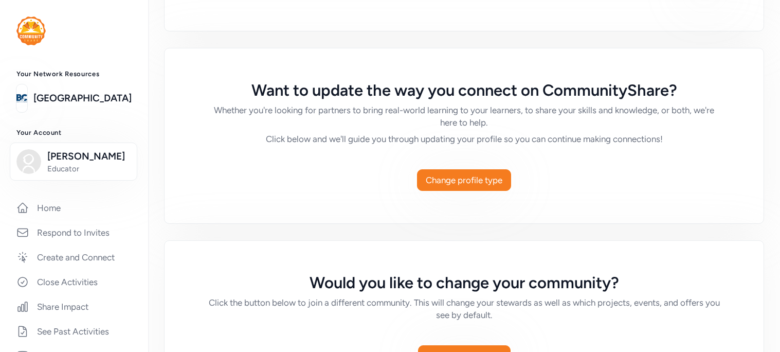
click at [763, 146] on div "Change profile type" at bounding box center [464, 184] width 599 height 78
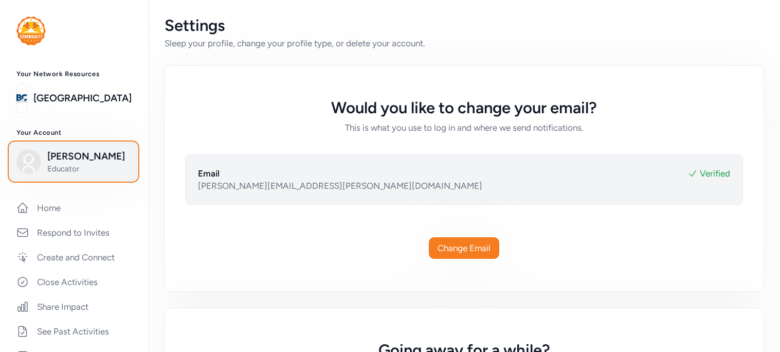
click at [77, 150] on span "[PERSON_NAME]" at bounding box center [88, 156] width 83 height 14
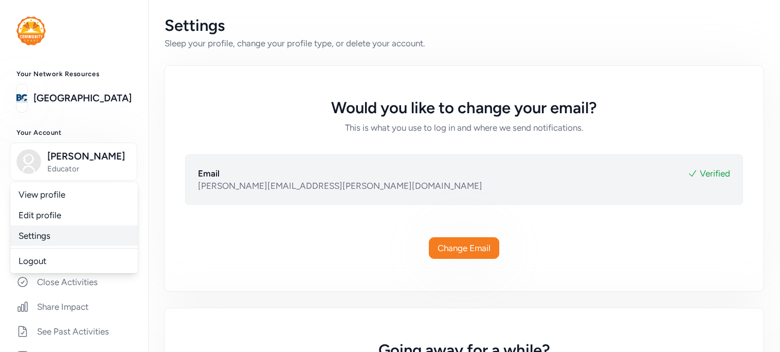
click at [39, 233] on link "Settings" at bounding box center [74, 235] width 128 height 21
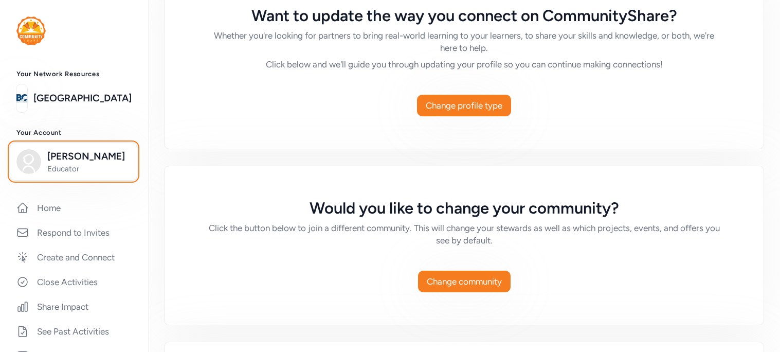
scroll to position [654, 0]
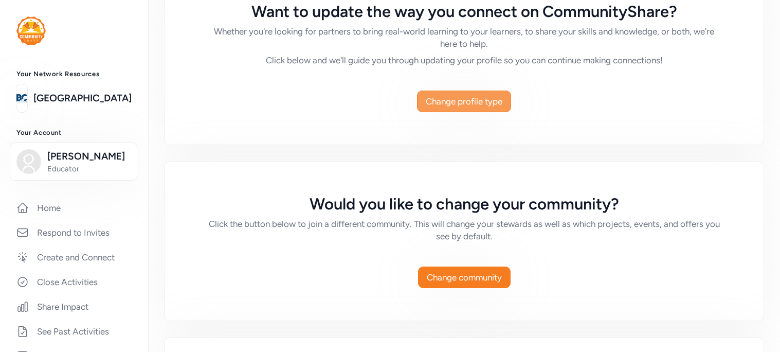
click at [461, 94] on button "Change profile type" at bounding box center [464, 102] width 94 height 22
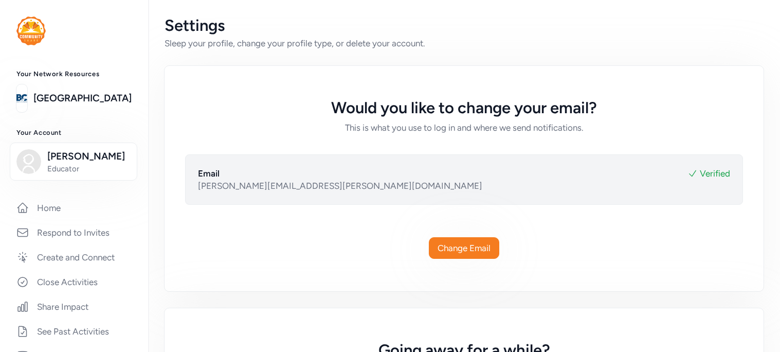
click at [234, 92] on div "Would you like to change your email? This is what you use to log in and where w…" at bounding box center [464, 100] width 599 height 68
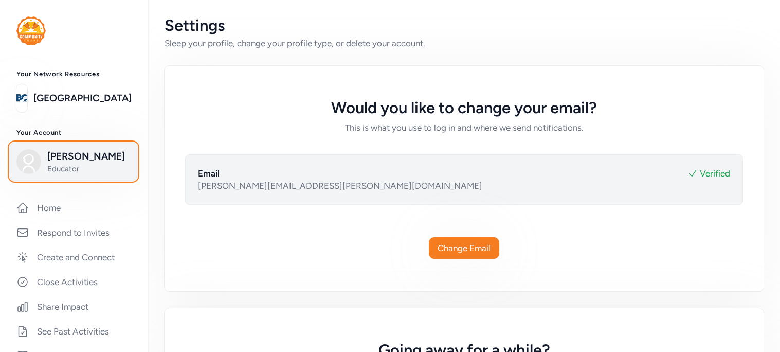
click at [33, 167] on img "button" at bounding box center [28, 161] width 25 height 25
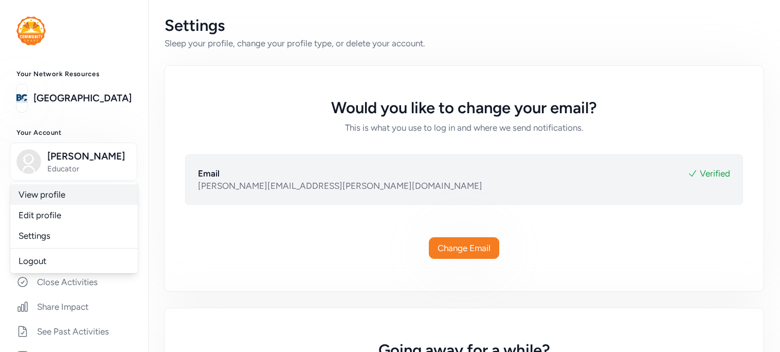
click at [558, 239] on div "Change Email" at bounding box center [464, 248] width 517 height 21
click at [34, 215] on link "Edit profile" at bounding box center [74, 215] width 128 height 21
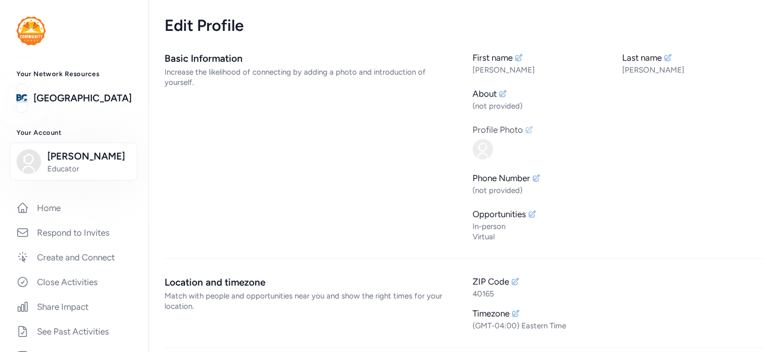
click at [499, 127] on div "Profile Photo" at bounding box center [498, 129] width 50 height 12
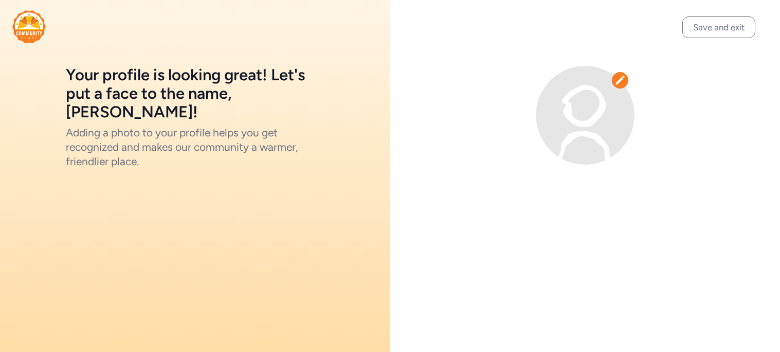
click at [616, 81] on icon at bounding box center [620, 80] width 10 height 10
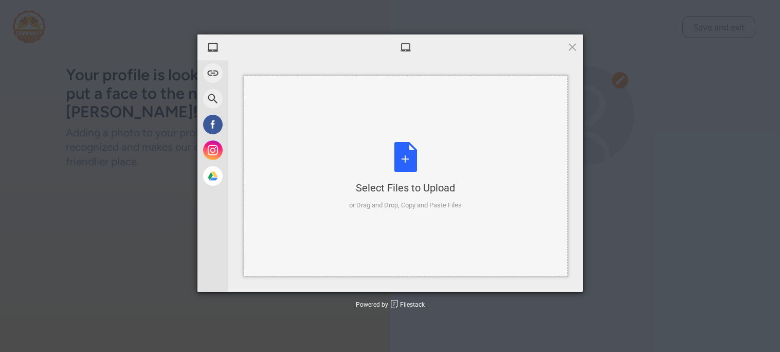
click at [324, 206] on div "Select Files to Upload or Drag and Drop, Copy and Paste Files" at bounding box center [406, 176] width 324 height 201
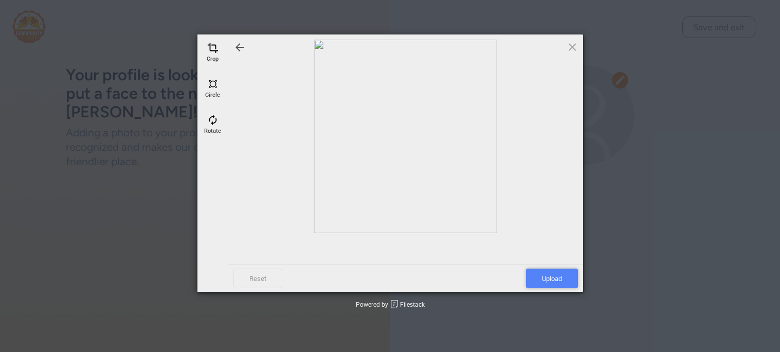
click at [544, 273] on span "Upload" at bounding box center [552, 278] width 52 height 20
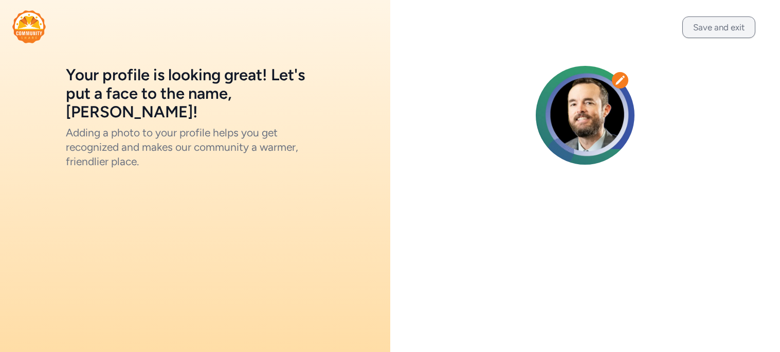
click at [706, 28] on button "Save and exit" at bounding box center [718, 27] width 73 height 22
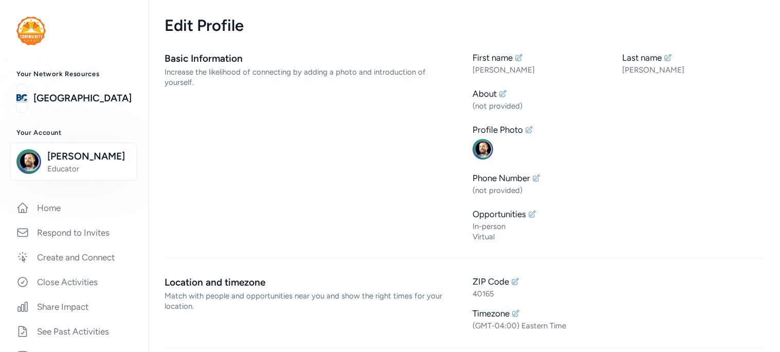
click at [305, 204] on div "Basic Information Increase the likelihood of connecting by adding a photo and i…" at bounding box center [311, 146] width 292 height 190
click at [67, 205] on link "Home" at bounding box center [74, 207] width 132 height 23
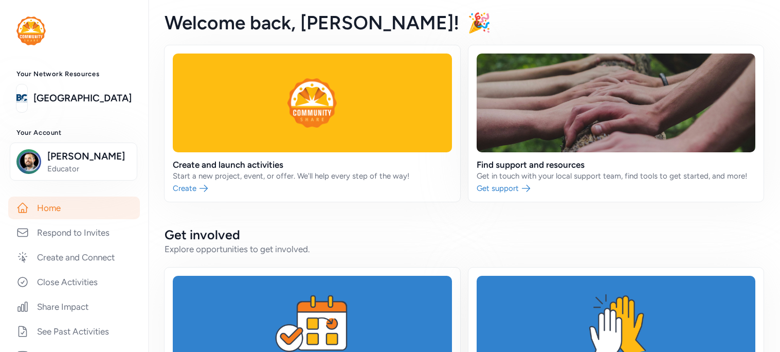
click at [295, 223] on div "Create and launch activities Start a new project, event, or offer. We'll help e…" at bounding box center [464, 343] width 599 height 596
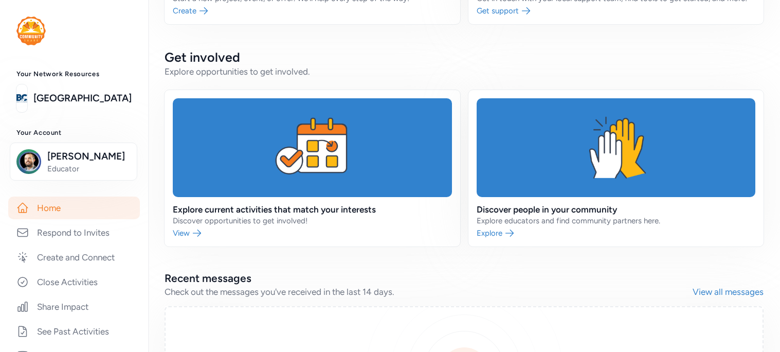
scroll to position [205, 0]
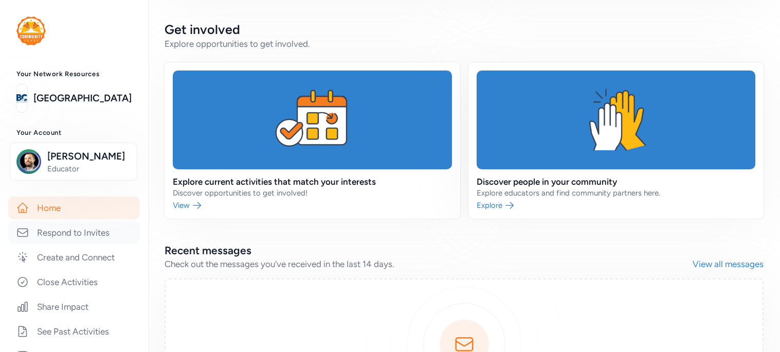
click at [45, 229] on link "Respond to Invites" at bounding box center [74, 232] width 132 height 23
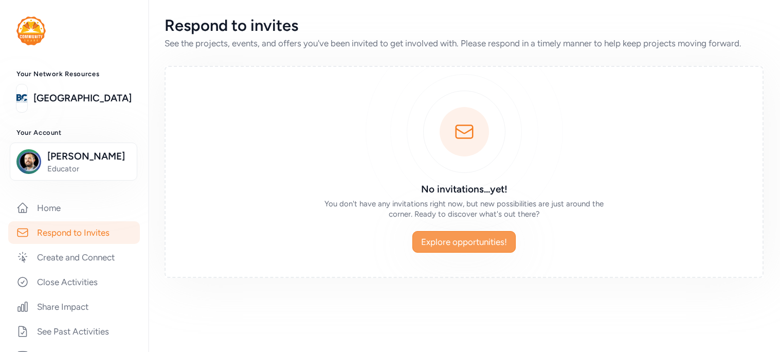
click at [438, 241] on span "Explore opportunities!" at bounding box center [464, 242] width 86 height 12
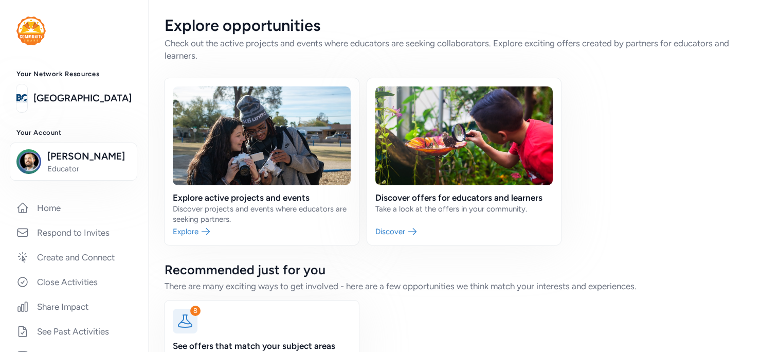
click at [369, 251] on div "Explore active projects and events Discover projects and events where educators…" at bounding box center [464, 235] width 599 height 315
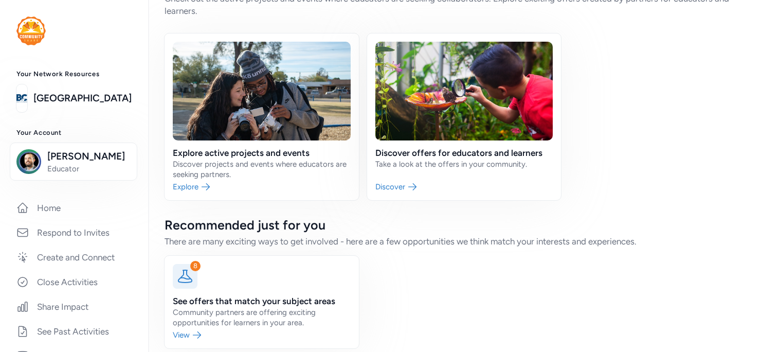
scroll to position [58, 0]
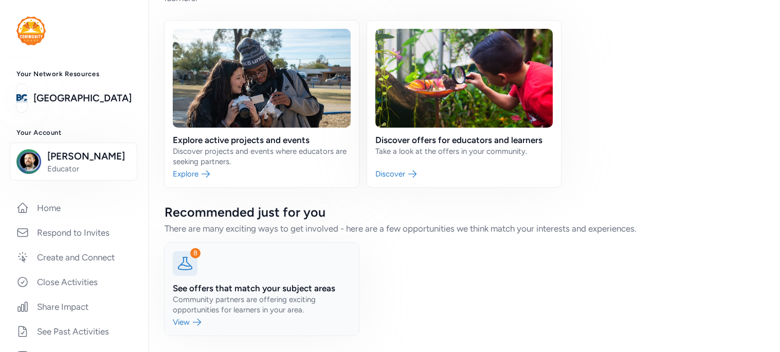
click at [177, 268] on icon at bounding box center [185, 263] width 16 height 16
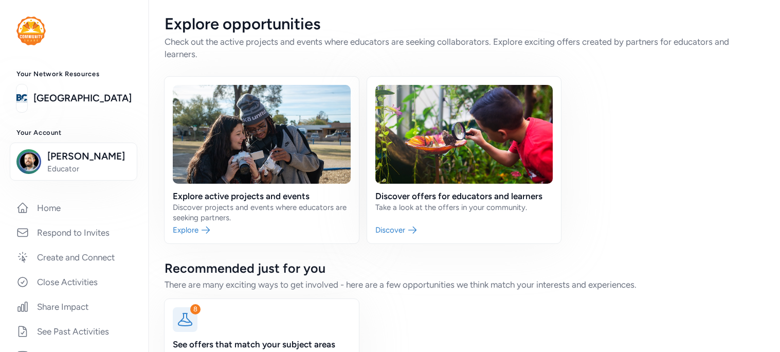
scroll to position [0, 0]
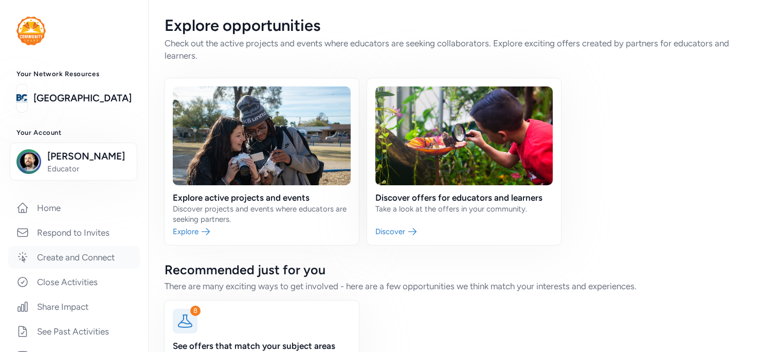
click at [111, 262] on link "Create and Connect" at bounding box center [74, 257] width 132 height 23
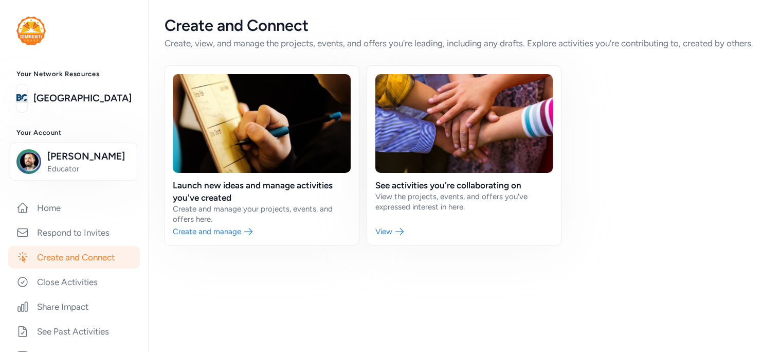
click at [696, 143] on div "Launch new ideas and manage activities you've created Create and manage your pr…" at bounding box center [464, 155] width 599 height 179
click at [43, 208] on link "Home" at bounding box center [74, 207] width 132 height 23
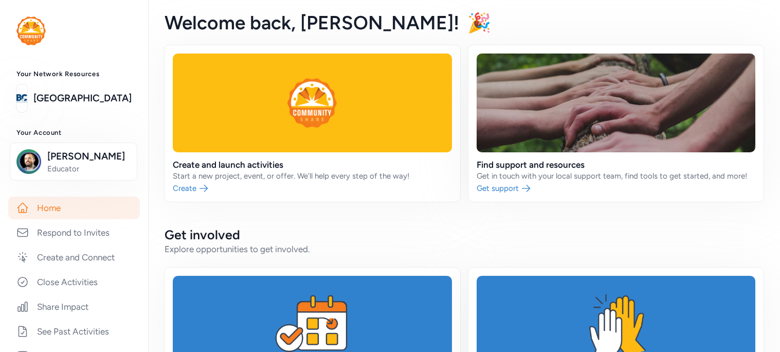
click at [333, 236] on h2 "Get involved" at bounding box center [464, 234] width 599 height 16
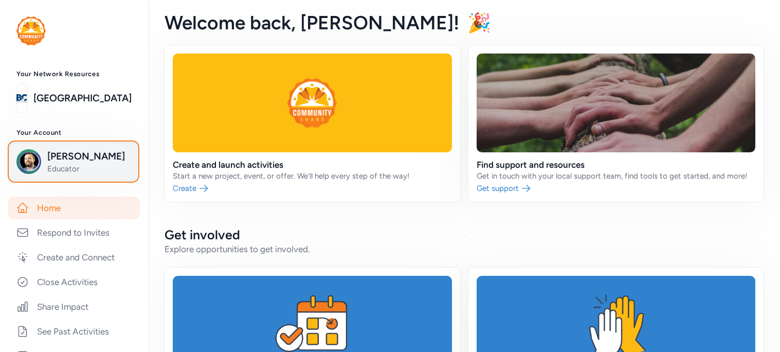
click at [85, 149] on button "[PERSON_NAME] Educator" at bounding box center [74, 161] width 128 height 38
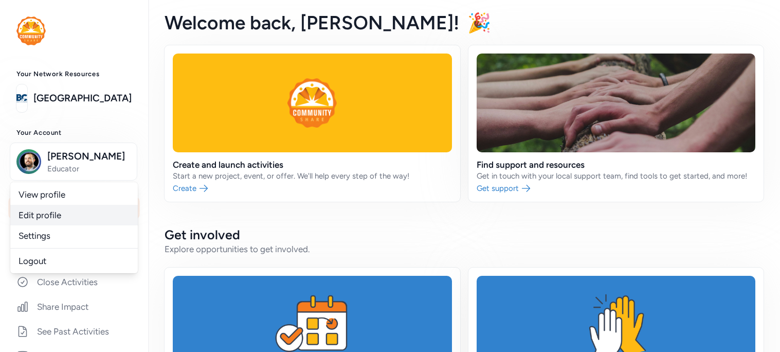
click at [42, 212] on link "Edit profile" at bounding box center [74, 215] width 128 height 21
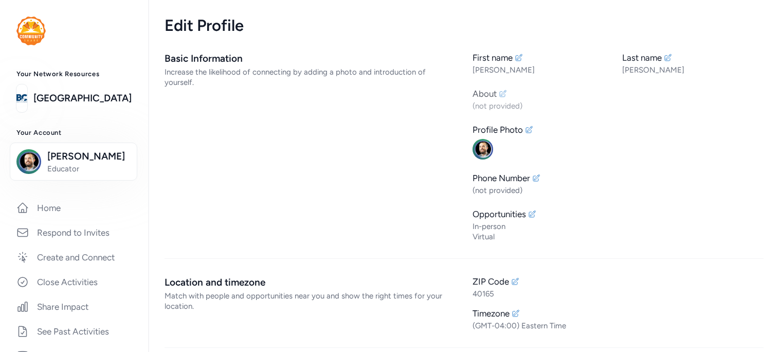
click at [500, 92] on icon at bounding box center [503, 93] width 7 height 7
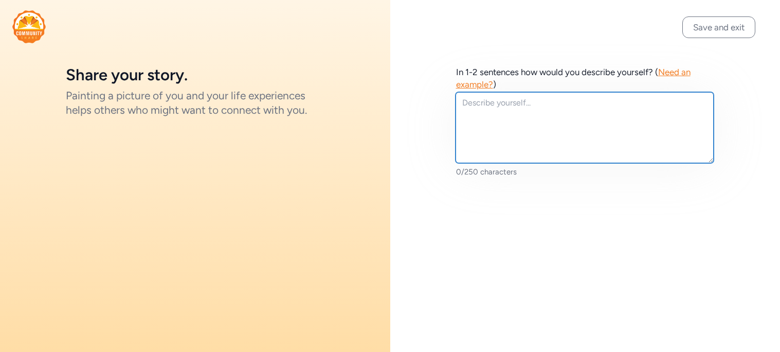
click at [490, 107] on textarea at bounding box center [585, 127] width 259 height 71
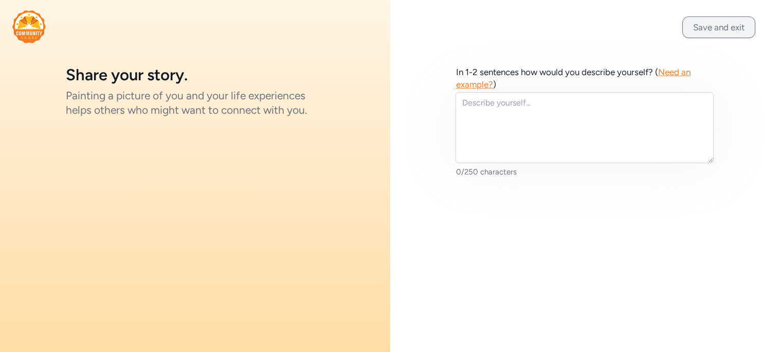
click at [724, 20] on button "Save and exit" at bounding box center [718, 27] width 73 height 22
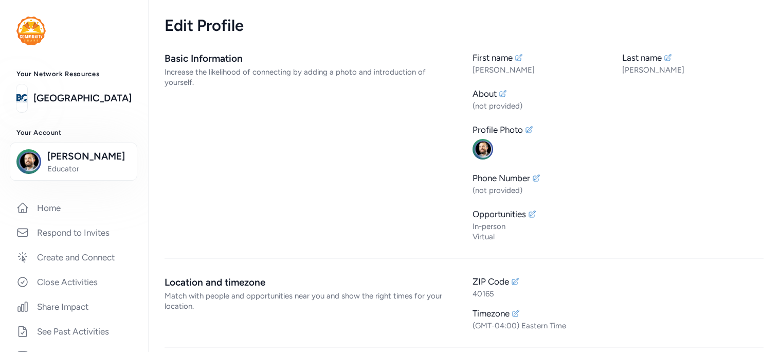
click at [369, 130] on div "Basic Information Increase the likelihood of connecting by adding a photo and i…" at bounding box center [311, 146] width 292 height 190
click at [499, 94] on icon at bounding box center [503, 93] width 8 height 8
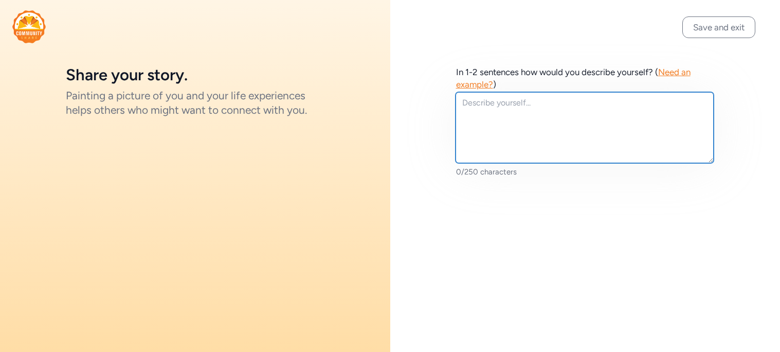
click at [495, 114] on textarea at bounding box center [585, 127] width 259 height 71
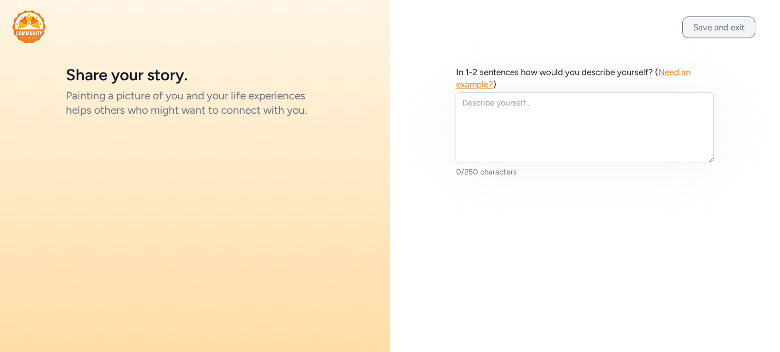
click at [722, 29] on button "Save and exit" at bounding box center [718, 27] width 73 height 22
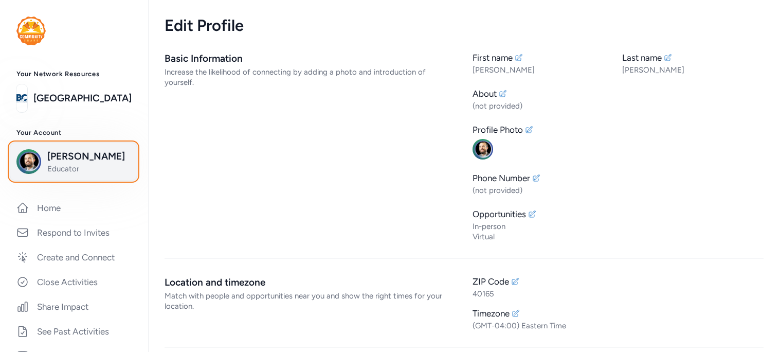
click at [67, 158] on span "[PERSON_NAME]" at bounding box center [88, 156] width 83 height 14
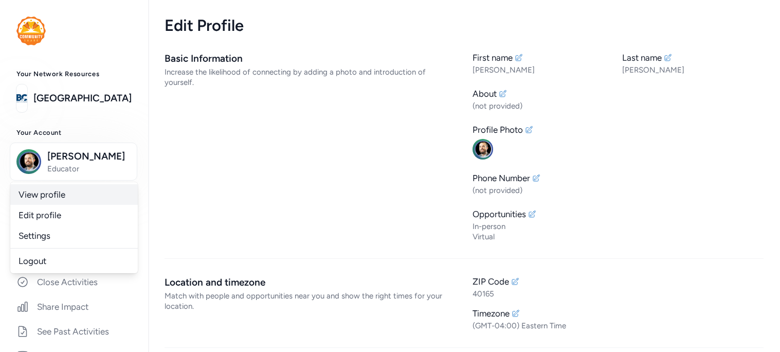
click at [62, 191] on link "View profile" at bounding box center [74, 194] width 128 height 21
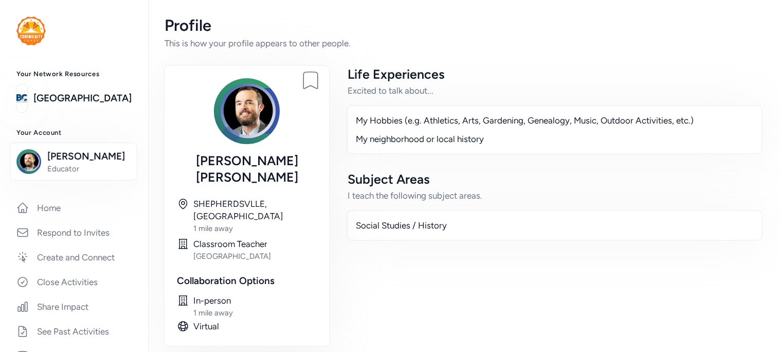
click at [447, 133] on div "My neighborhood or local history" at bounding box center [554, 139] width 397 height 12
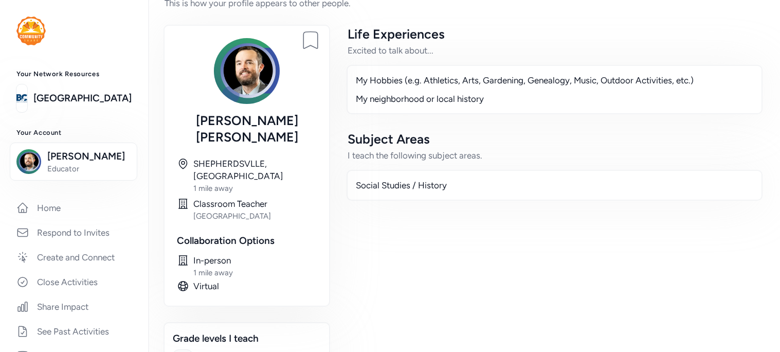
scroll to position [45, 0]
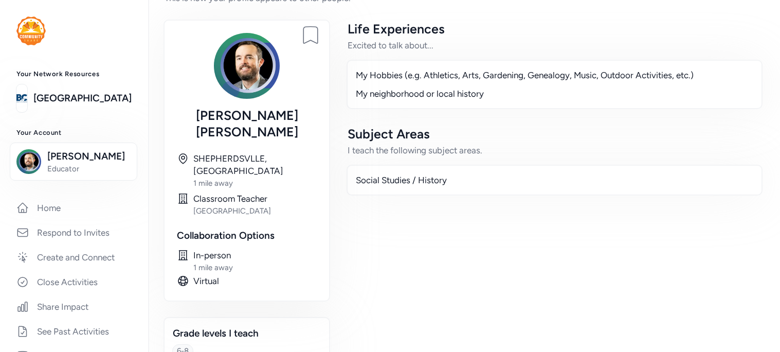
click at [457, 96] on div "My neighborhood or local history" at bounding box center [554, 93] width 397 height 12
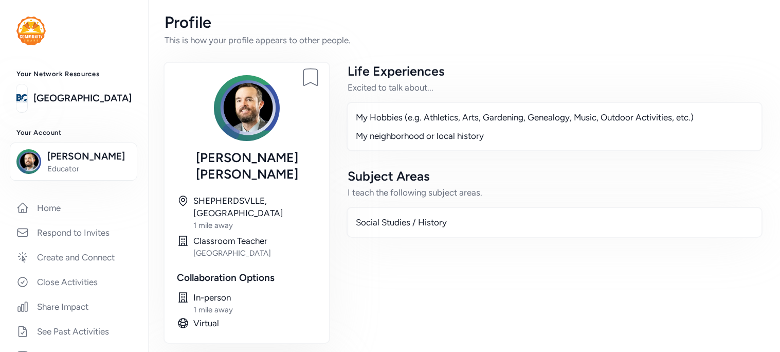
scroll to position [0, 0]
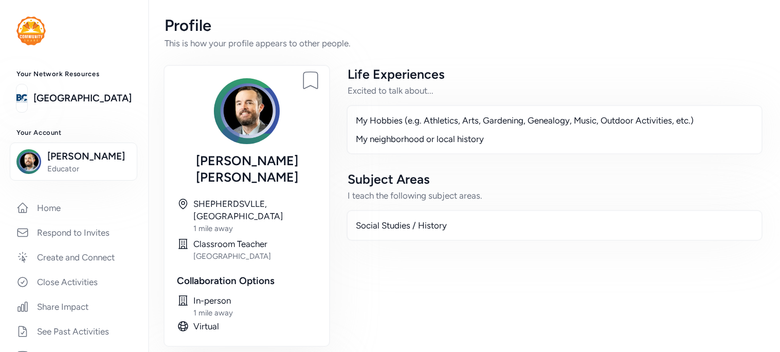
click at [702, 176] on div "Subject Areas" at bounding box center [555, 179] width 414 height 16
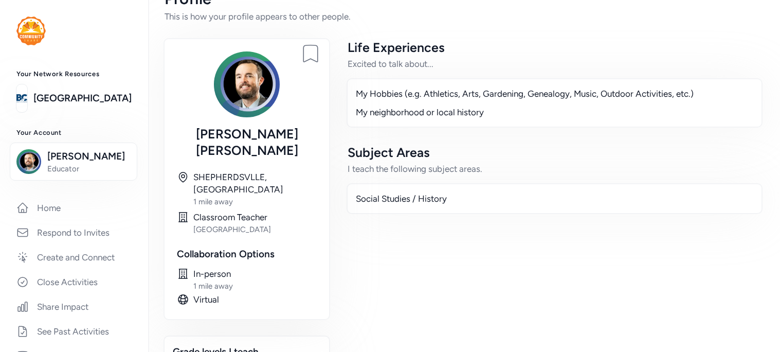
scroll to position [25, 0]
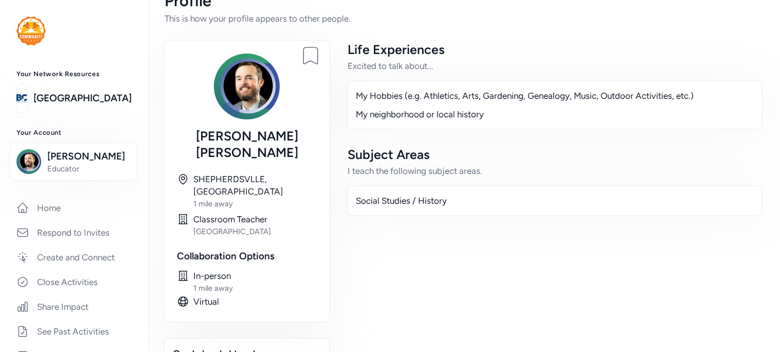
click at [542, 137] on div "Life Experiences Excited to talk about... My Hobbies (e.g. Athletics, Arts, Gar…" at bounding box center [555, 214] width 418 height 346
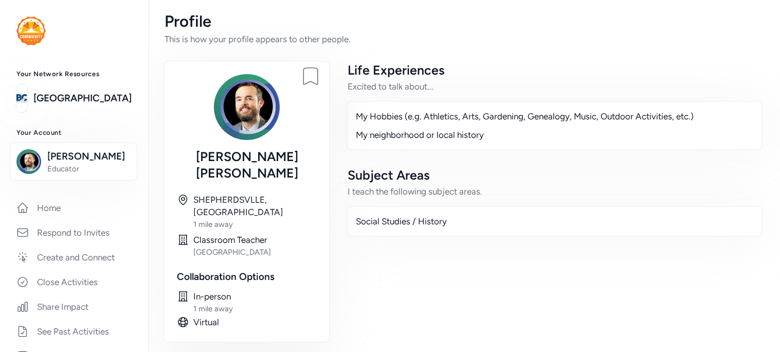
scroll to position [0, 0]
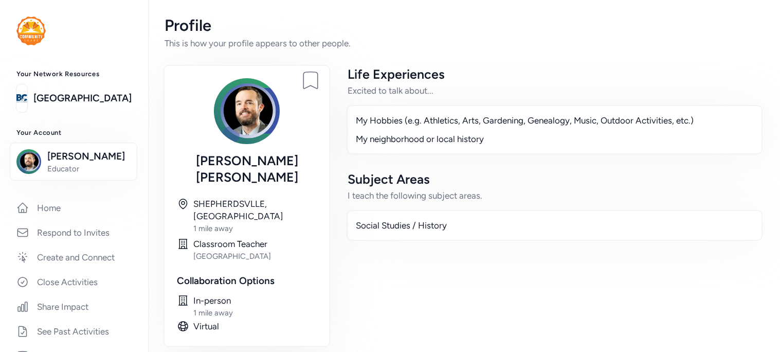
click at [545, 93] on div "Excited to talk about..." at bounding box center [555, 90] width 414 height 12
